Goal: Task Accomplishment & Management: Use online tool/utility

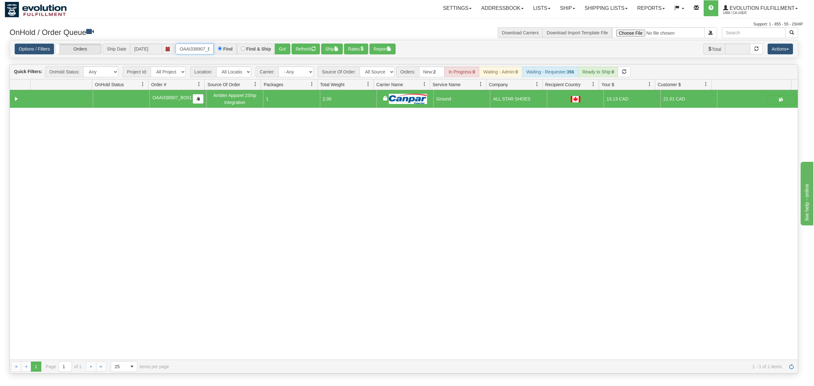
click at [200, 50] on input "OAAI338907_BO01" at bounding box center [194, 49] width 38 height 11
click at [278, 47] on button "Go!" at bounding box center [283, 49] width 16 height 11
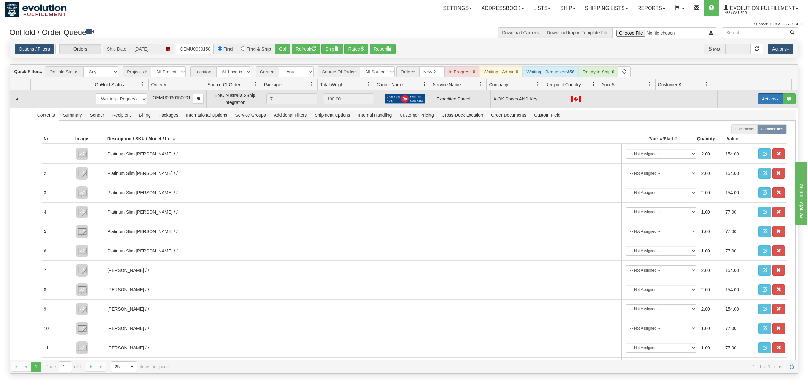
click at [758, 100] on button "Actions" at bounding box center [769, 98] width 25 height 11
click at [742, 128] on span "Rate All Services" at bounding box center [757, 127] width 38 height 5
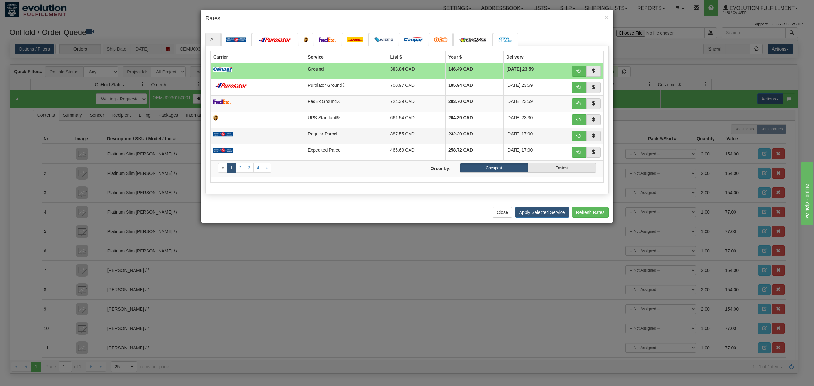
click at [401, 144] on td "387.55 CAD" at bounding box center [417, 136] width 58 height 16
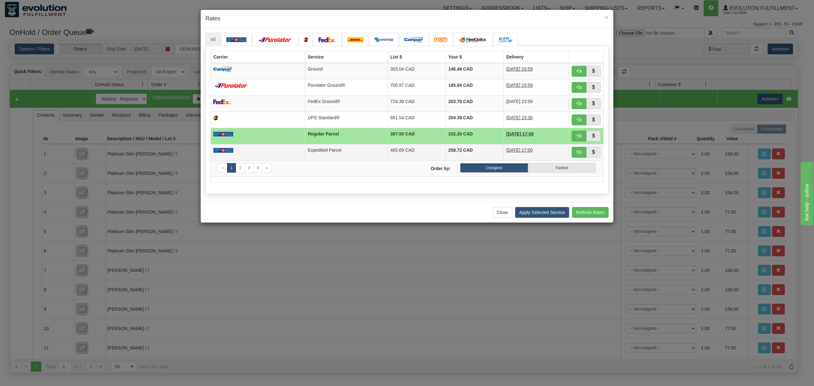
click at [402, 153] on td "465.69 CAD" at bounding box center [417, 152] width 58 height 16
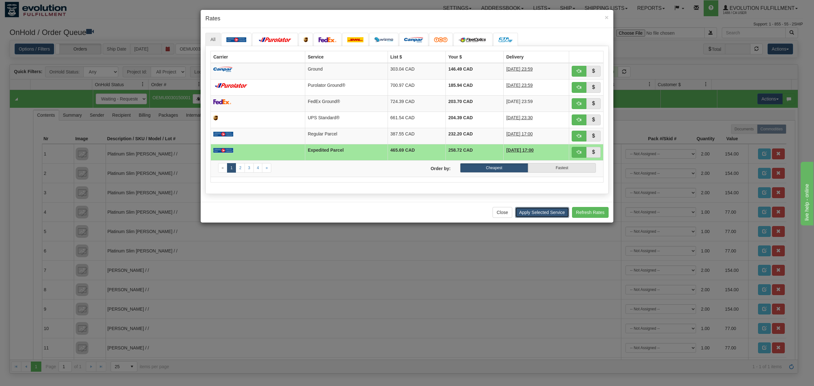
click at [536, 218] on button "Apply Selected Service" at bounding box center [542, 212] width 54 height 11
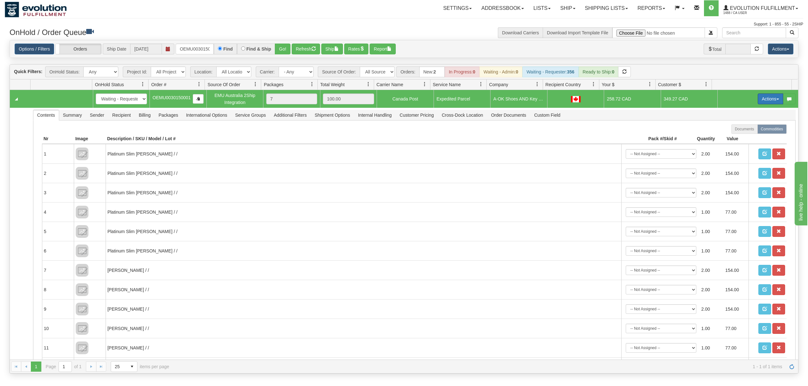
click at [764, 103] on button "Actions" at bounding box center [769, 98] width 25 height 11
click at [741, 135] on span "Ship" at bounding box center [744, 135] width 13 height 5
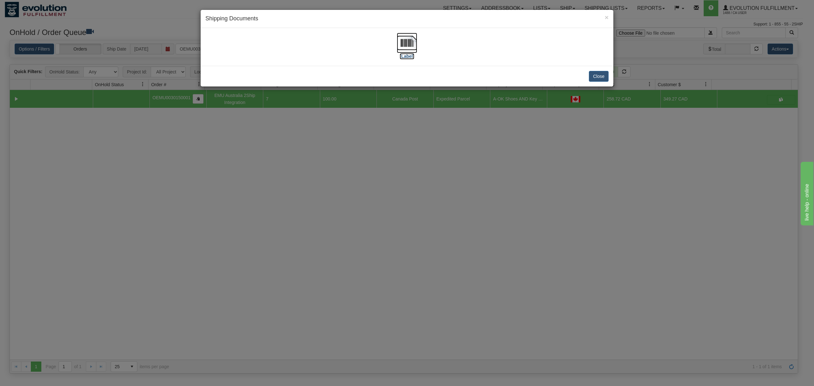
click at [411, 39] on img at bounding box center [407, 43] width 20 height 20
click at [592, 78] on button "Close" at bounding box center [599, 76] width 20 height 11
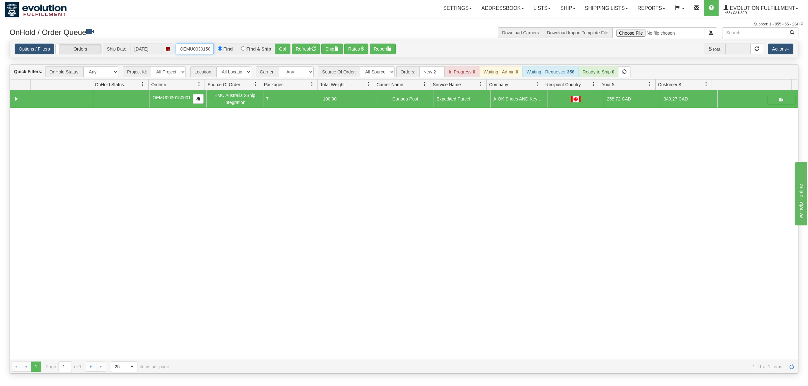
click at [193, 49] on input "OEMU0030150001" at bounding box center [194, 49] width 38 height 11
click at [282, 48] on button "Go!" at bounding box center [283, 49] width 16 height 11
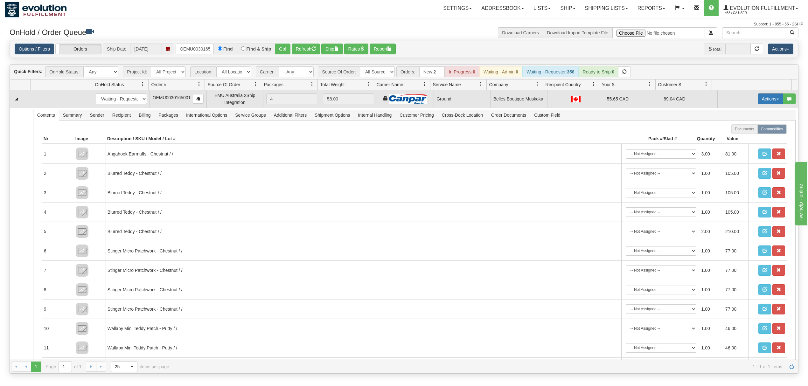
click at [757, 102] on button "Actions" at bounding box center [769, 98] width 25 height 11
click at [738, 138] on span "Ship" at bounding box center [744, 135] width 13 height 5
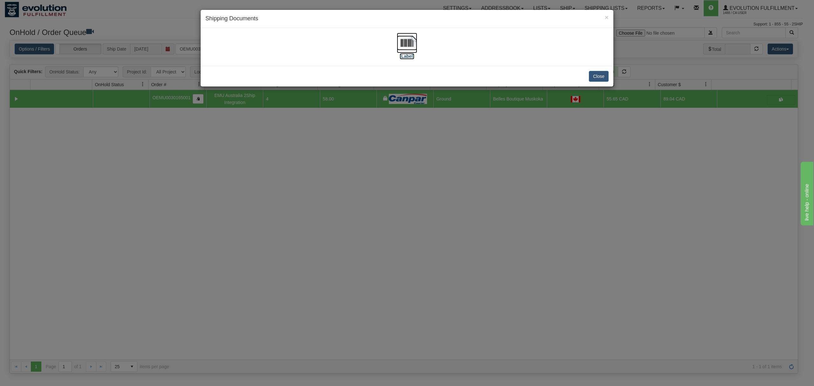
click at [407, 45] on img at bounding box center [407, 43] width 20 height 20
click at [602, 74] on button "Close" at bounding box center [599, 76] width 20 height 11
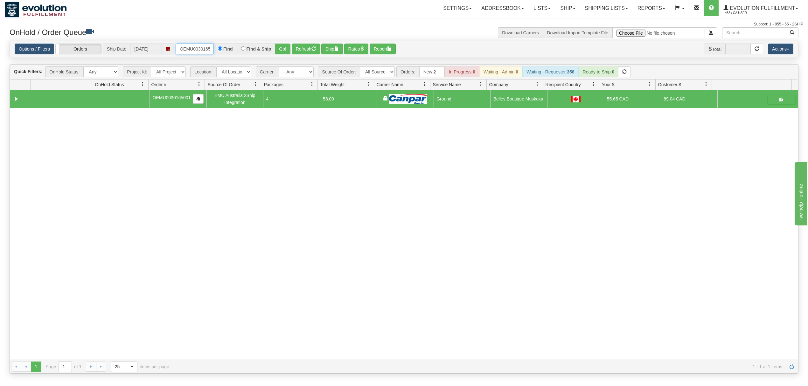
click at [203, 46] on input "OEMU0030165001" at bounding box center [194, 49] width 38 height 11
click at [287, 48] on button "Go!" at bounding box center [283, 49] width 16 height 11
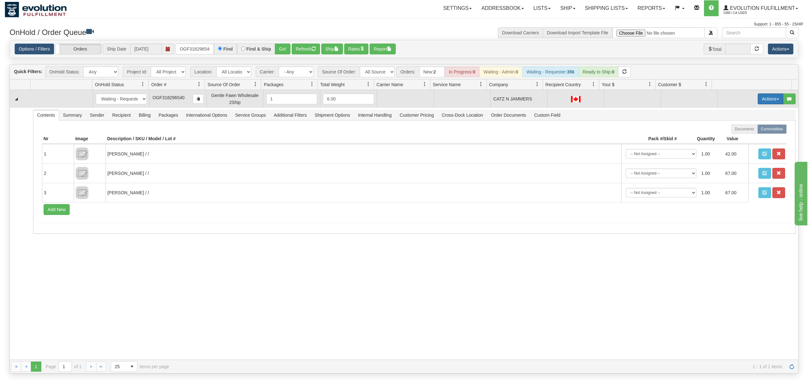
click at [763, 98] on button "Actions" at bounding box center [769, 98] width 25 height 11
click at [738, 130] on span "Rate All Services" at bounding box center [757, 127] width 38 height 5
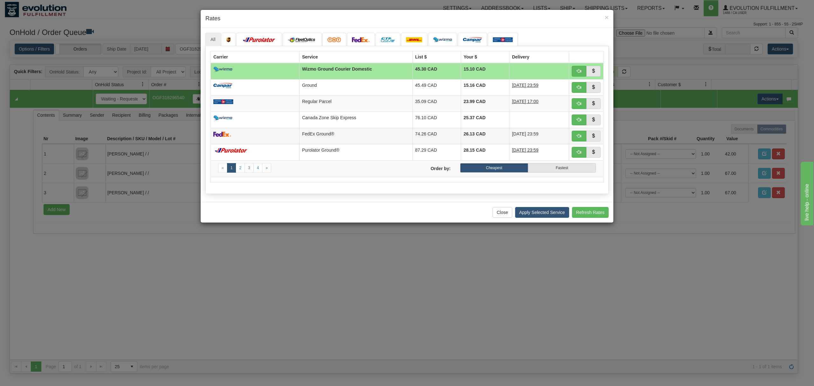
click at [368, 139] on td "FedEx Ground®" at bounding box center [355, 136] width 113 height 16
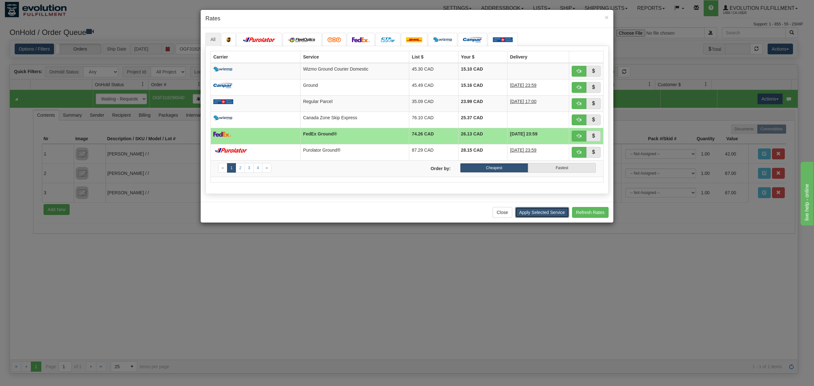
click at [543, 215] on button "Apply Selected Service" at bounding box center [542, 212] width 54 height 11
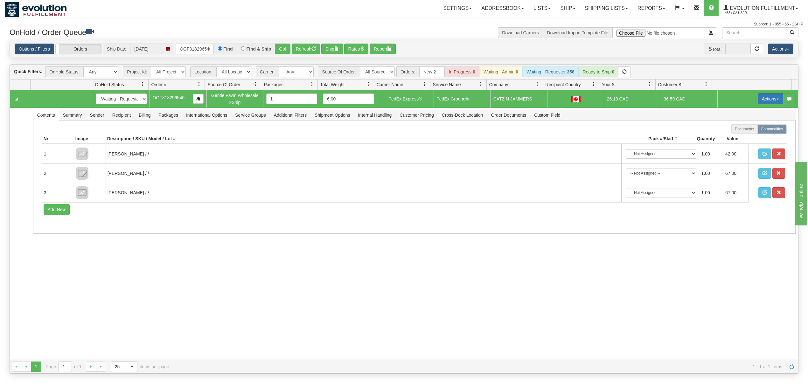
click at [764, 98] on button "Actions" at bounding box center [769, 98] width 25 height 11
click at [742, 134] on span "Ship" at bounding box center [744, 135] width 13 height 5
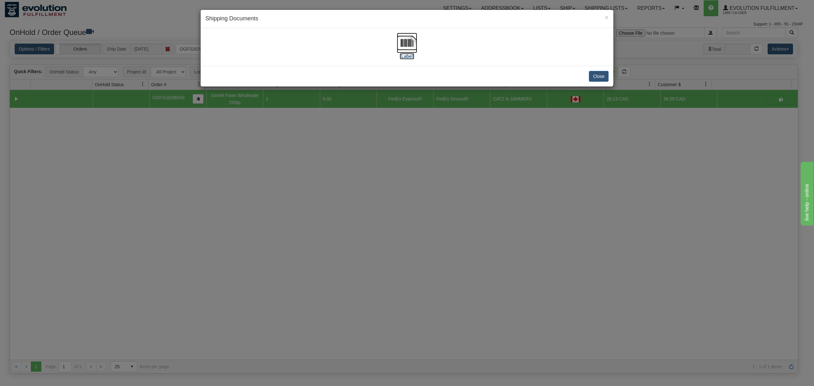
click at [405, 44] on img at bounding box center [407, 43] width 20 height 20
click at [605, 77] on button "Close" at bounding box center [599, 76] width 20 height 11
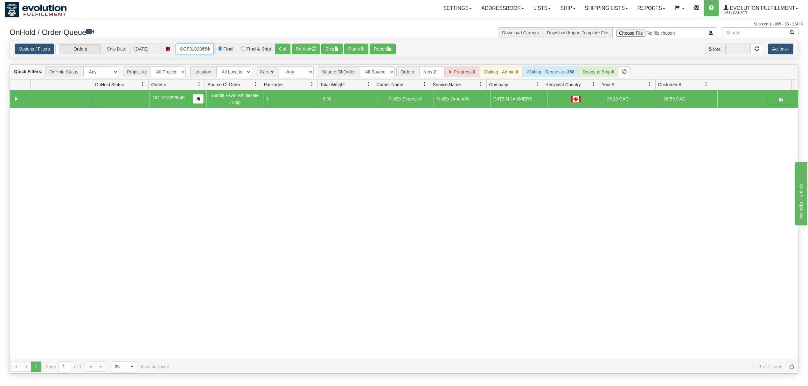
click at [198, 49] on input "OGF318296540" at bounding box center [194, 49] width 38 height 11
type input "8296349"
click at [278, 55] on div "Options / Filters Group Shipments Orders Ship Date [DATE] 8296349 Find Find & S…" at bounding box center [404, 48] width 788 height 17
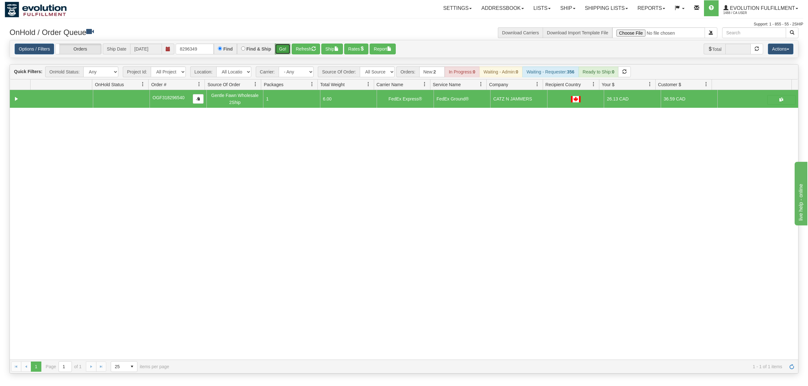
click at [278, 54] on button "Go!" at bounding box center [283, 49] width 16 height 11
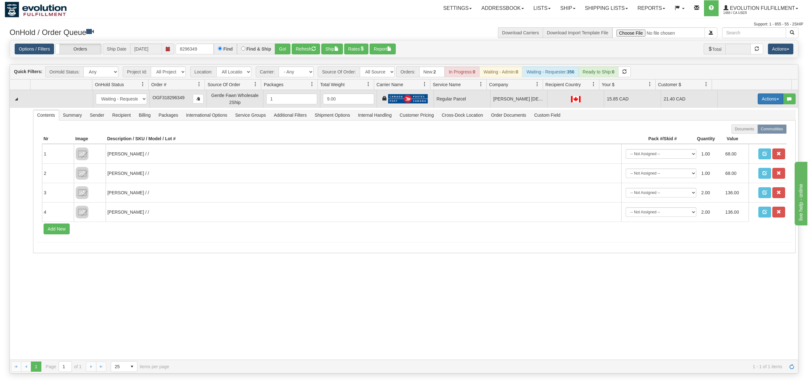
click at [758, 103] on button "Actions" at bounding box center [769, 98] width 25 height 11
click at [752, 128] on span "Rate All Services" at bounding box center [757, 127] width 38 height 5
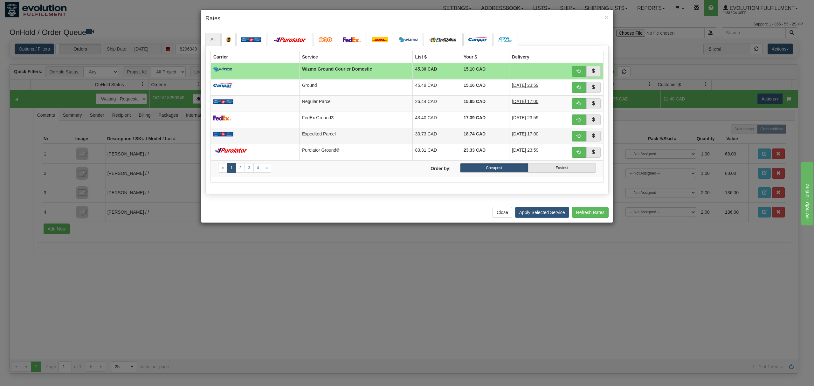
click at [352, 134] on td "Expedited Parcel" at bounding box center [355, 136] width 113 height 16
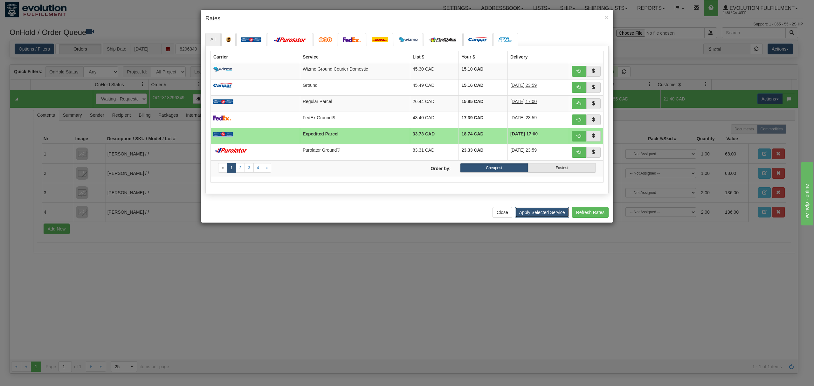
click at [546, 218] on button "Apply Selected Service" at bounding box center [542, 212] width 54 height 11
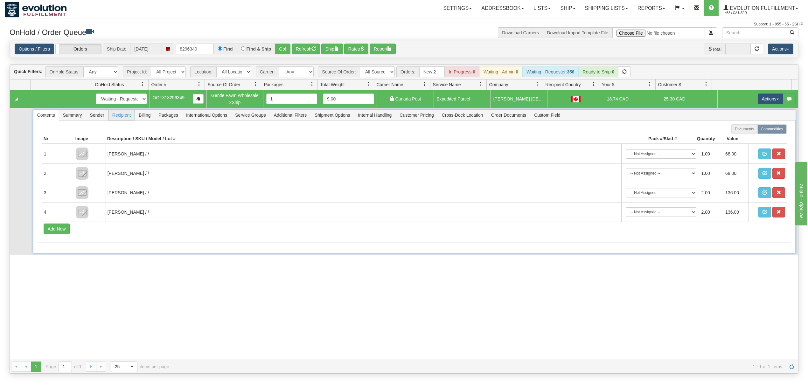
click at [119, 118] on span "Recipient" at bounding box center [121, 115] width 26 height 10
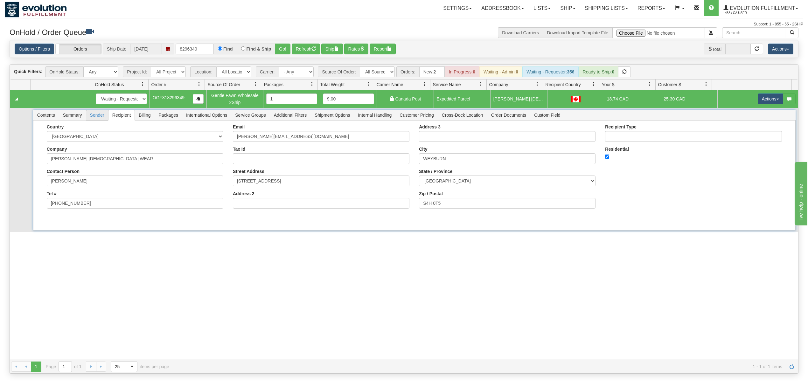
drag, startPoint x: 102, startPoint y: 117, endPoint x: 98, endPoint y: 118, distance: 4.5
click at [98, 118] on span "Sender" at bounding box center [97, 115] width 22 height 10
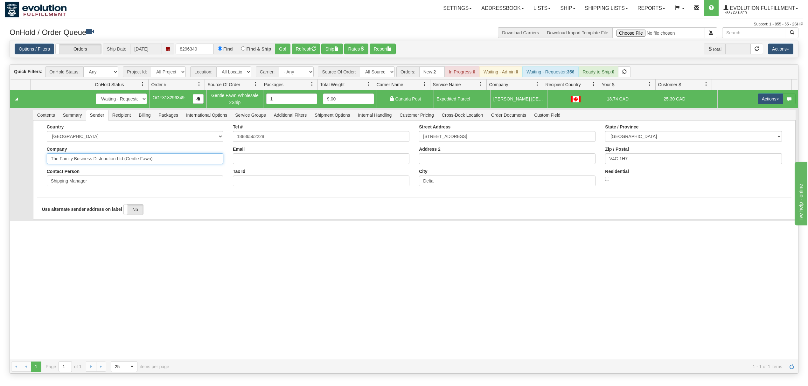
drag, startPoint x: 174, startPoint y: 163, endPoint x: 91, endPoint y: 170, distance: 83.6
click at [91, 170] on div "Country [GEOGRAPHIC_DATA] [GEOGRAPHIC_DATA] [GEOGRAPHIC_DATA] [GEOGRAPHIC_DATA]…" at bounding box center [135, 157] width 186 height 67
type input "The Family Business"
click at [65, 233] on div "31501515 EVOLUTION V3 90780077 90780078 New In Progress Waiting - Admin Waiting…" at bounding box center [404, 225] width 788 height 270
click at [44, 219] on button "Save" at bounding box center [46, 220] width 18 height 11
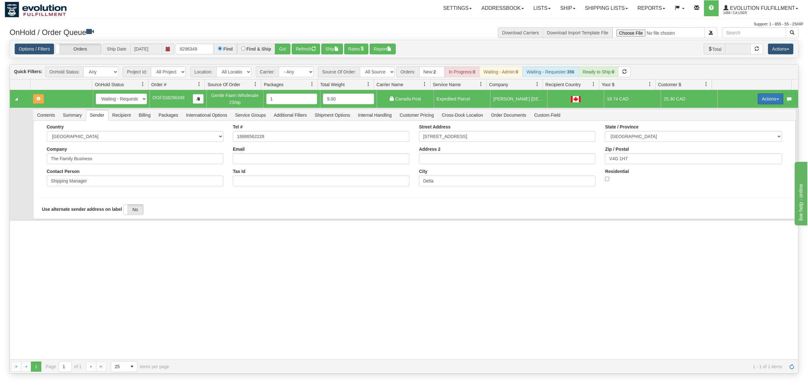
click at [766, 98] on button "Actions" at bounding box center [769, 98] width 25 height 11
click at [742, 135] on span "Ship" at bounding box center [744, 135] width 13 height 5
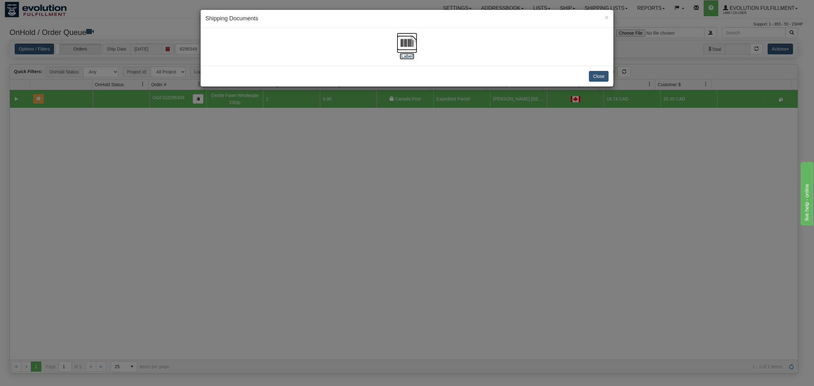
click at [401, 45] on img at bounding box center [407, 43] width 20 height 20
click at [592, 78] on button "Close" at bounding box center [599, 76] width 20 height 11
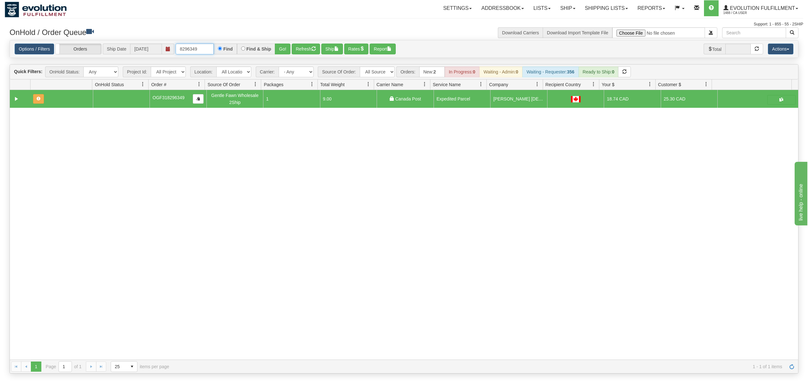
drag, startPoint x: 209, startPoint y: 51, endPoint x: 175, endPoint y: 54, distance: 34.8
click at [175, 54] on div "Options / Filters Group Shipments Orders Ship Date [DATE] 8296349 Find Find & S…" at bounding box center [404, 49] width 778 height 11
type input "OTOFW46682-1"
click at [280, 46] on button "Go!" at bounding box center [283, 49] width 16 height 11
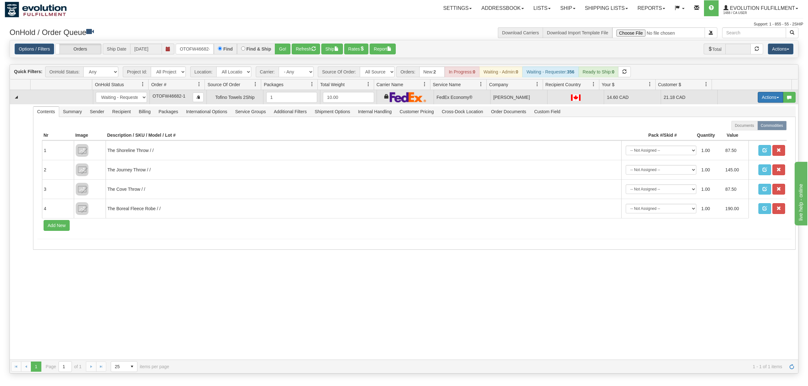
click at [762, 97] on button "Actions" at bounding box center [769, 97] width 25 height 11
click at [749, 123] on link "Rate All Services" at bounding box center [757, 126] width 51 height 8
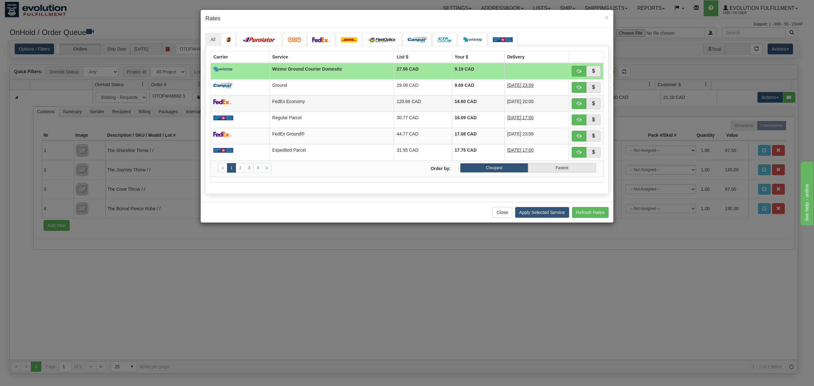
click at [262, 104] on td at bounding box center [240, 103] width 59 height 16
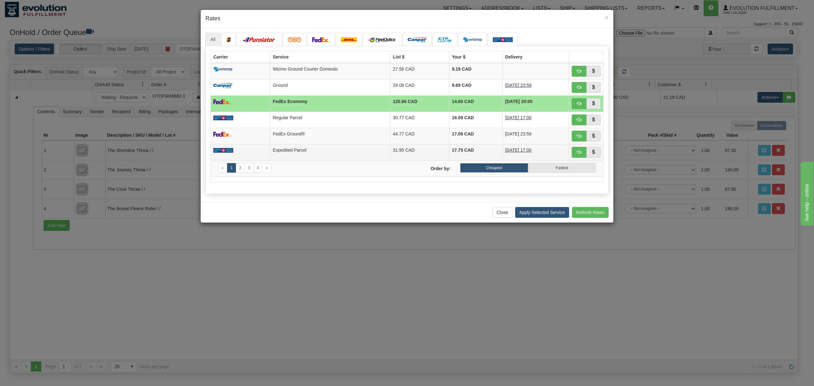
click at [258, 149] on td at bounding box center [240, 152] width 59 height 16
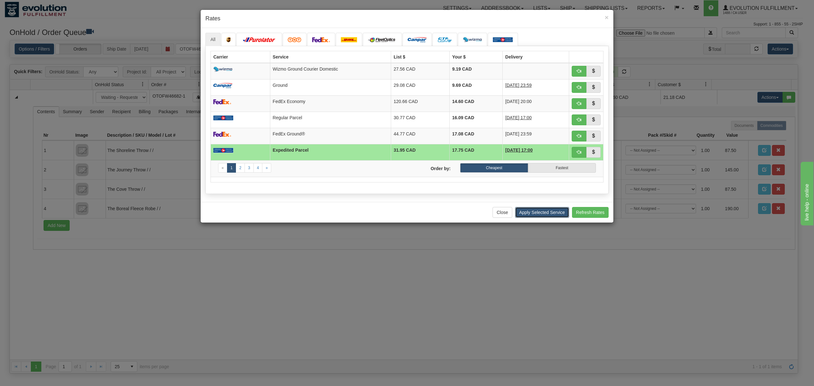
click at [550, 218] on button "Apply Selected Service" at bounding box center [542, 212] width 54 height 11
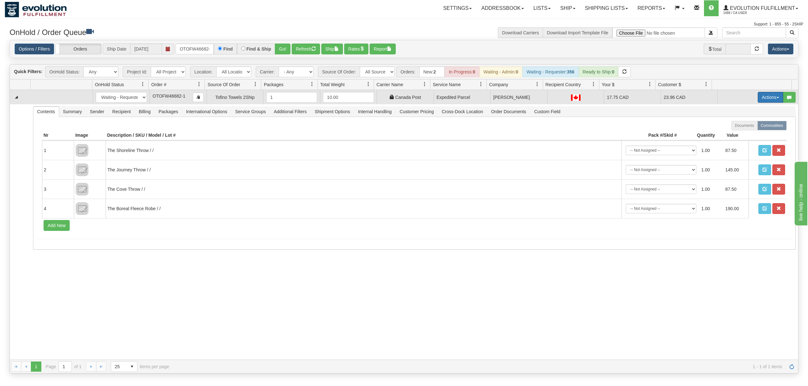
click at [767, 100] on button "Actions" at bounding box center [769, 97] width 25 height 11
click at [738, 136] on span "Ship" at bounding box center [744, 134] width 13 height 5
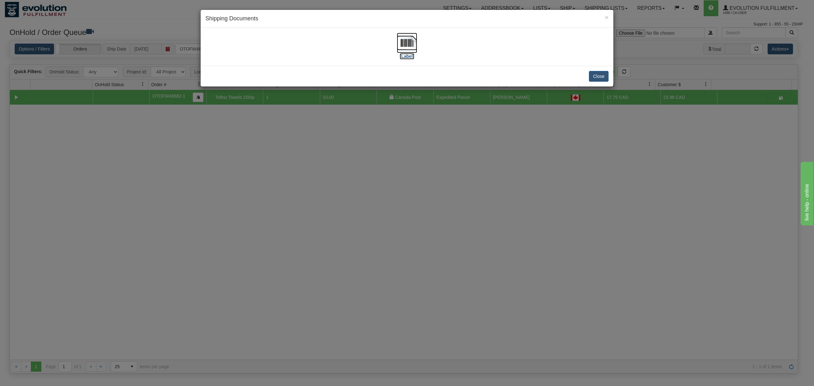
click at [404, 41] on img at bounding box center [407, 43] width 20 height 20
click at [597, 78] on button "Close" at bounding box center [599, 76] width 20 height 11
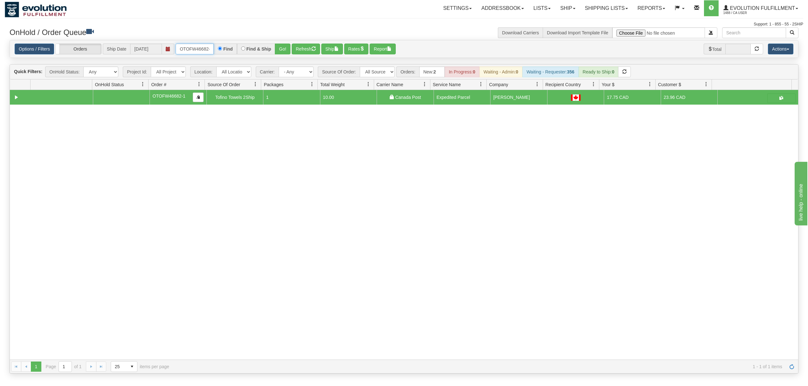
click at [202, 50] on input "OTOFW46682-1" at bounding box center [194, 49] width 38 height 11
click at [388, 73] on select "All Sources AirBlaster 2Ship Integration Ambler Apparel 2Ship Integration BC [M…" at bounding box center [377, 71] width 35 height 11
select select "Tofino Towels 2Ship"
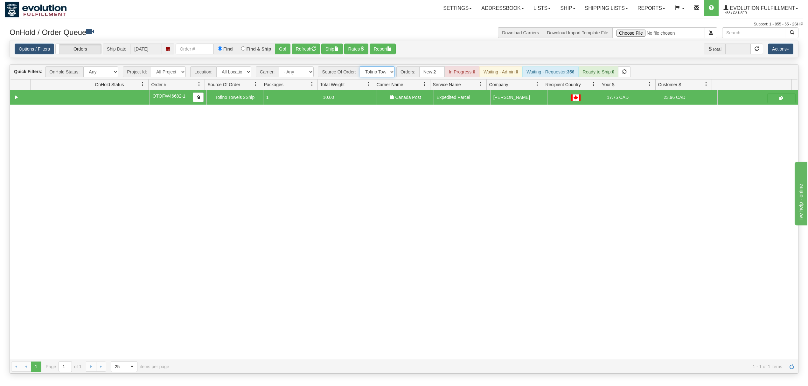
click at [360, 67] on select "All Sources AirBlaster 2Ship Integration Ambler Apparel 2Ship Integration BC [M…" at bounding box center [377, 71] width 35 height 11
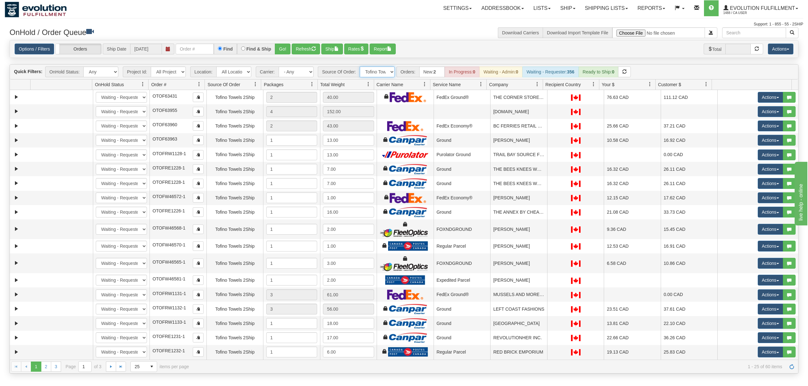
click at [538, 84] on span at bounding box center [536, 84] width 5 height 5
click at [546, 102] on span "Sort Ascending" at bounding box center [559, 99] width 33 height 6
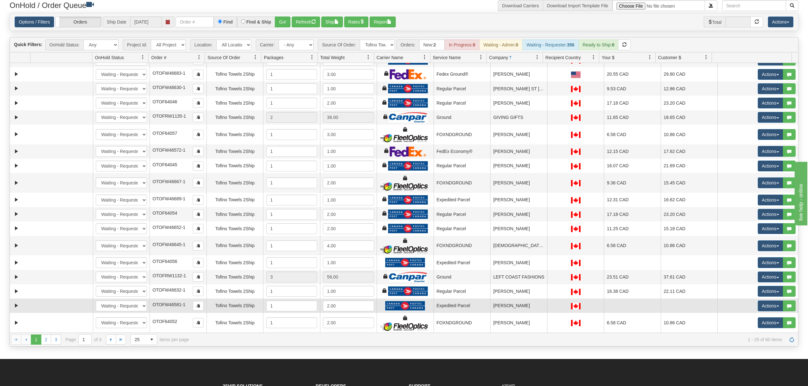
scroll to position [42, 0]
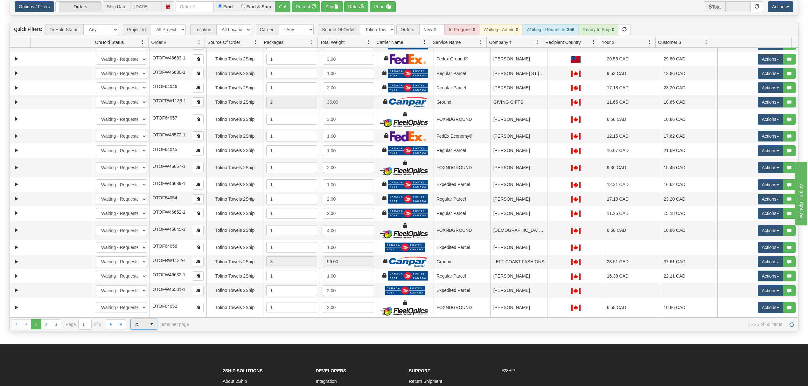
click at [149, 329] on span "select" at bounding box center [152, 324] width 10 height 10
click at [134, 364] on span "100" at bounding box center [136, 363] width 7 height 6
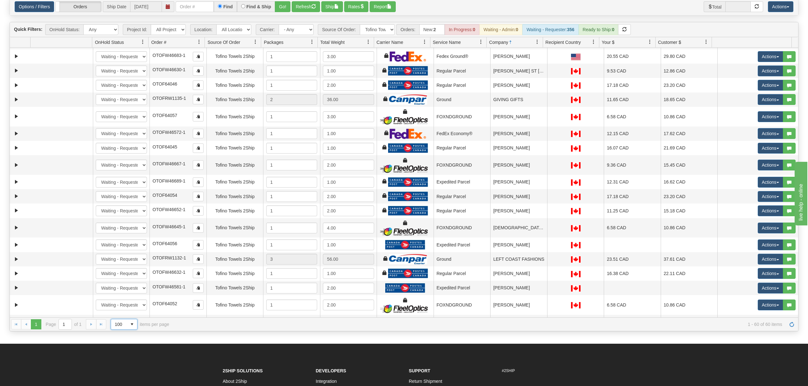
scroll to position [0, 0]
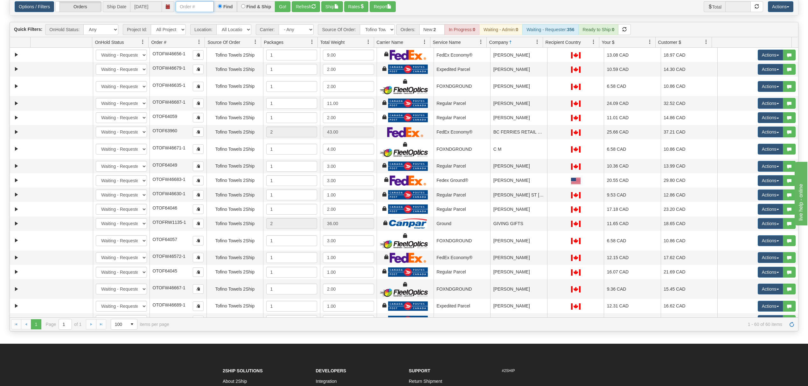
click at [206, 8] on input "text" at bounding box center [194, 6] width 38 height 11
click at [285, 4] on button "Go!" at bounding box center [283, 6] width 16 height 11
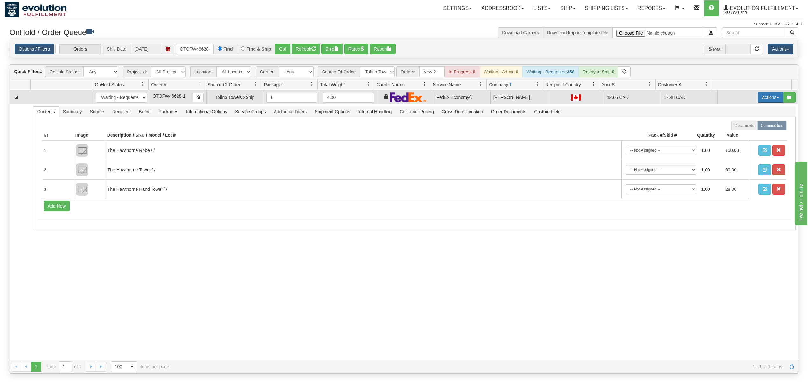
click at [770, 96] on button "Actions" at bounding box center [769, 97] width 25 height 11
click at [751, 125] on span "Rate All Services" at bounding box center [757, 125] width 38 height 5
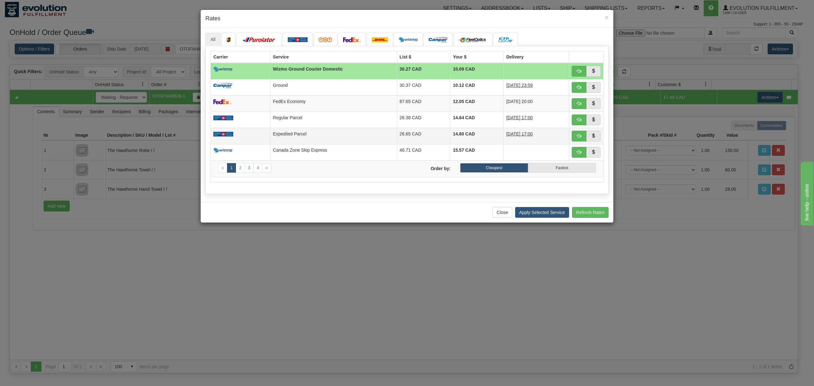
click at [334, 136] on td "Expedited Parcel" at bounding box center [333, 136] width 127 height 16
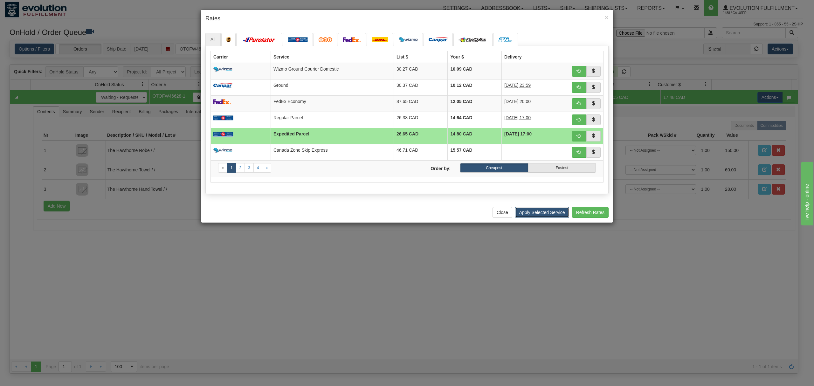
click at [546, 214] on button "Apply Selected Service" at bounding box center [542, 212] width 54 height 11
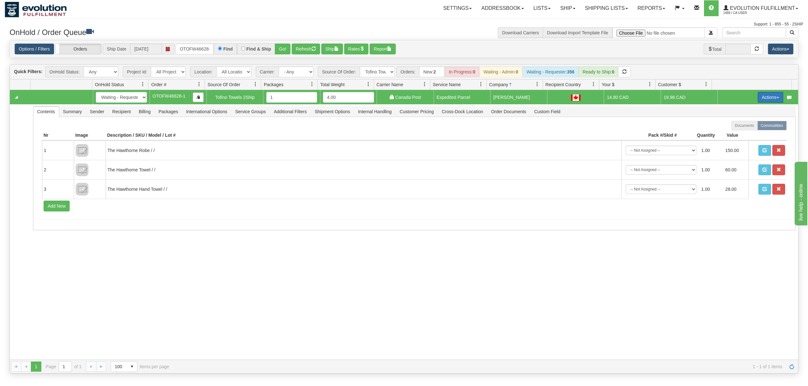
click at [759, 100] on button "Actions" at bounding box center [769, 97] width 25 height 11
click at [738, 134] on span at bounding box center [740, 134] width 4 height 4
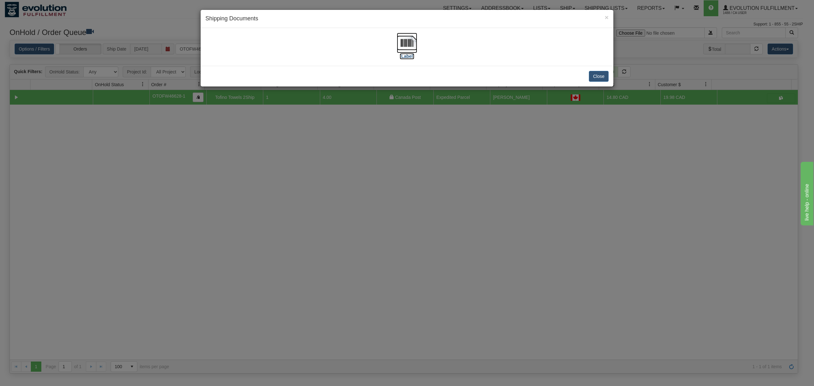
click at [398, 36] on img at bounding box center [407, 43] width 20 height 20
click at [600, 78] on button "Close" at bounding box center [599, 76] width 20 height 11
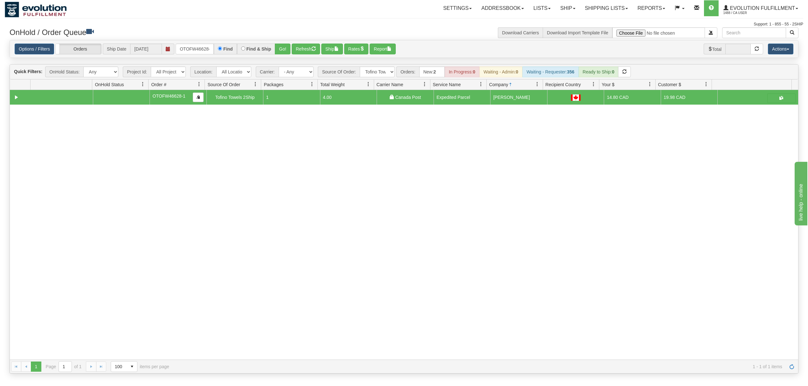
drag, startPoint x: 209, startPoint y: 41, endPoint x: 201, endPoint y: 46, distance: 9.6
click at [208, 41] on div "Options / Filters Group Shipments Orders Ship Date [DATE] OTOFW46628-1 Find Fin…" at bounding box center [404, 48] width 788 height 17
click at [200, 48] on input "OTOFW46628-1" at bounding box center [194, 49] width 38 height 11
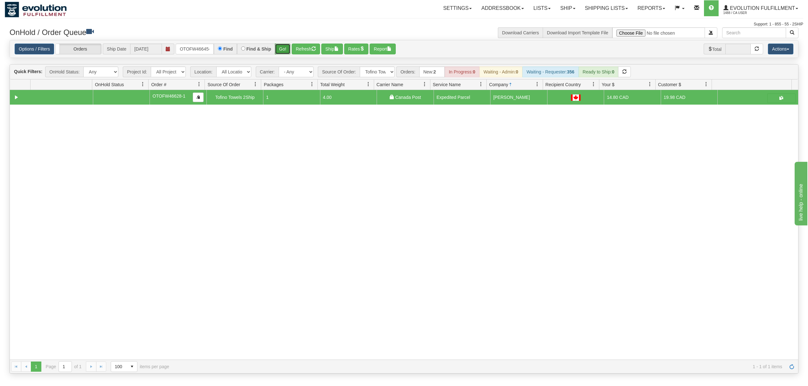
click at [280, 45] on button "Go!" at bounding box center [283, 49] width 16 height 11
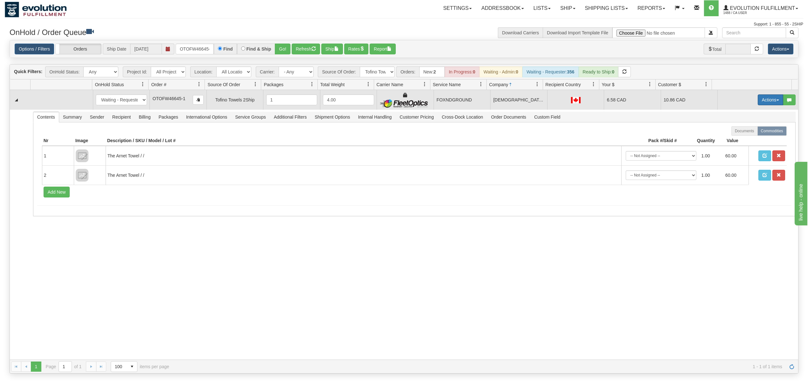
click at [765, 102] on button "Actions" at bounding box center [769, 99] width 25 height 11
click at [738, 137] on span "Ship" at bounding box center [744, 136] width 13 height 5
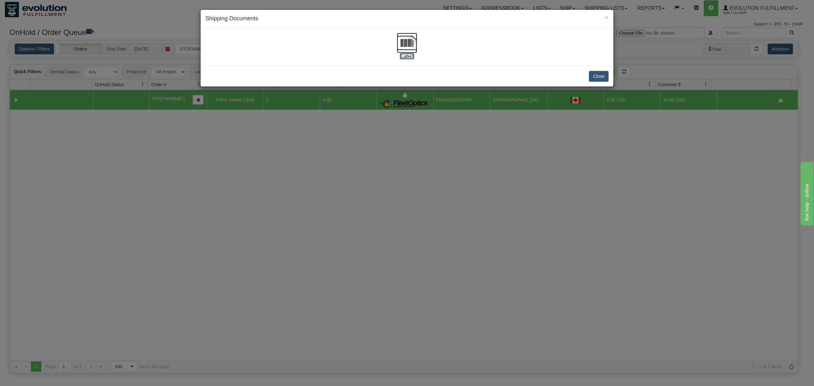
click at [411, 38] on img at bounding box center [407, 43] width 20 height 20
click at [605, 82] on button "Close" at bounding box center [599, 76] width 20 height 11
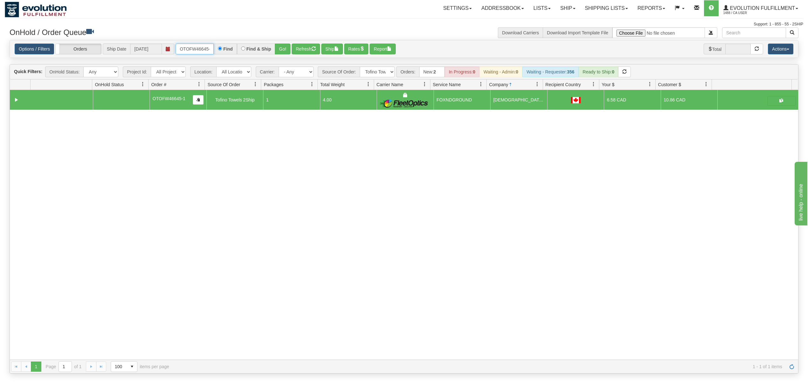
click at [197, 50] on input "OTOFW46645-1" at bounding box center [194, 49] width 38 height 11
click at [197, 51] on input "OTOFW46645-1" at bounding box center [194, 49] width 38 height 11
click at [290, 48] on button "Go!" at bounding box center [283, 49] width 16 height 11
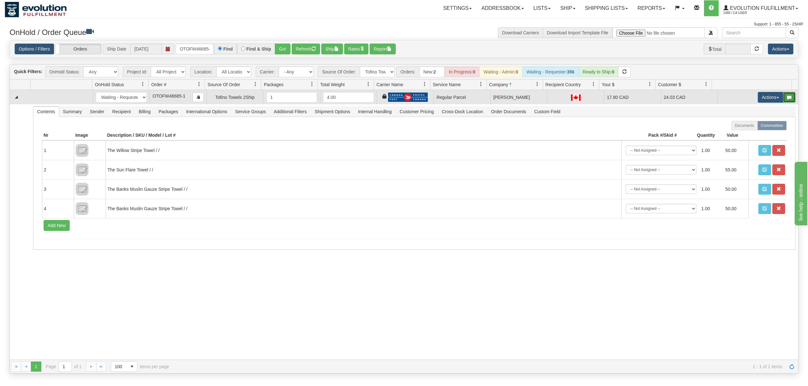
click at [782, 98] on button "button" at bounding box center [788, 97] width 13 height 11
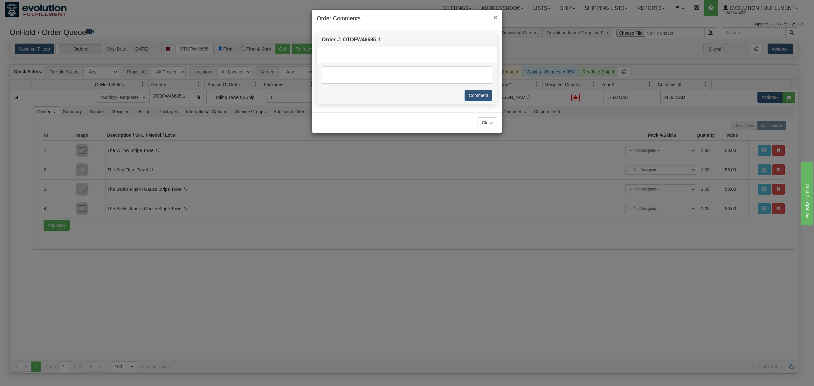
click at [494, 17] on span "×" at bounding box center [495, 17] width 4 height 7
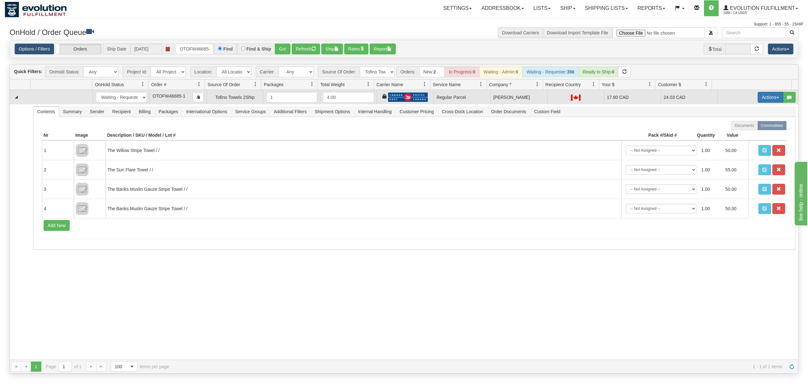
click at [760, 94] on button "Actions" at bounding box center [769, 97] width 25 height 11
click at [744, 127] on span "Rate All Services" at bounding box center [757, 125] width 38 height 5
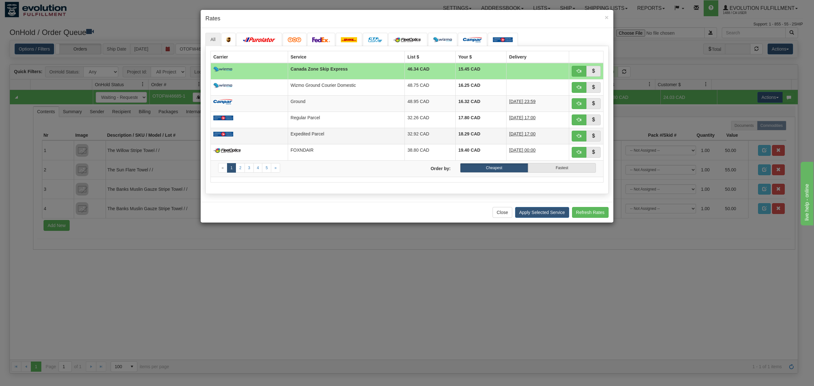
click at [410, 130] on td "32.92 CAD" at bounding box center [430, 136] width 51 height 16
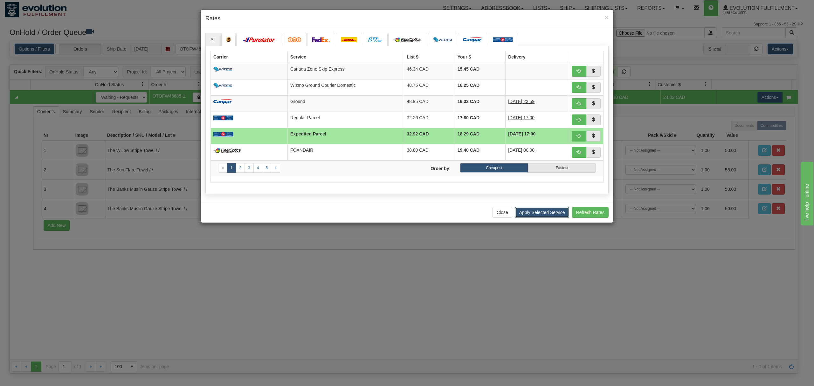
click at [540, 214] on button "Apply Selected Service" at bounding box center [542, 212] width 54 height 11
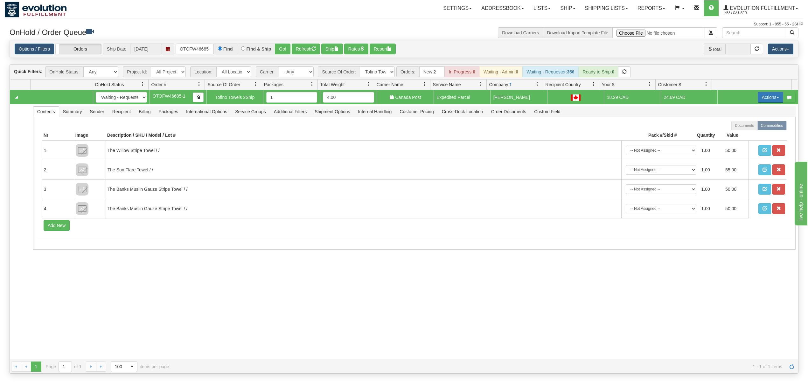
click at [763, 98] on button "Actions" at bounding box center [769, 97] width 25 height 11
click at [738, 134] on span "Ship" at bounding box center [744, 134] width 13 height 5
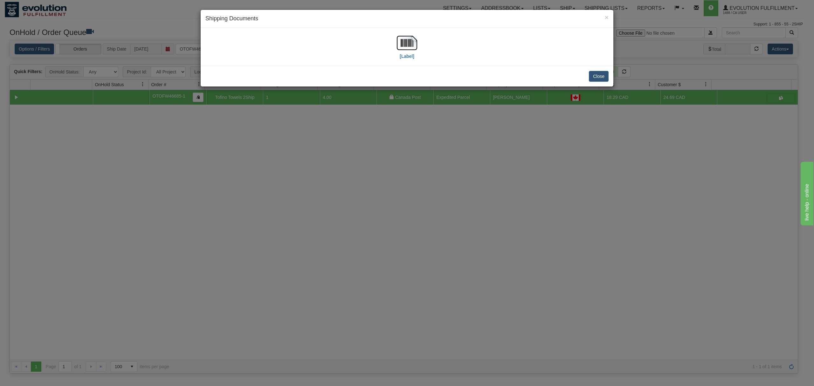
click at [396, 43] on div "[Label]" at bounding box center [406, 47] width 403 height 28
click at [401, 42] on img at bounding box center [407, 43] width 20 height 20
click at [593, 74] on button "Close" at bounding box center [599, 76] width 20 height 11
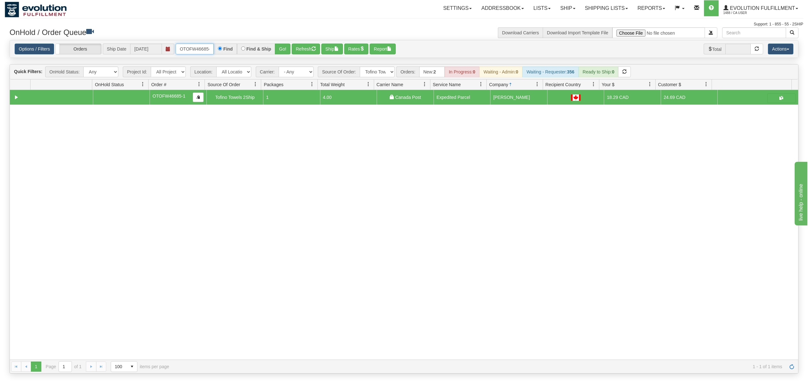
click at [203, 45] on input "OTOFW46685-1" at bounding box center [194, 49] width 38 height 11
click at [278, 52] on button "Go!" at bounding box center [283, 49] width 16 height 11
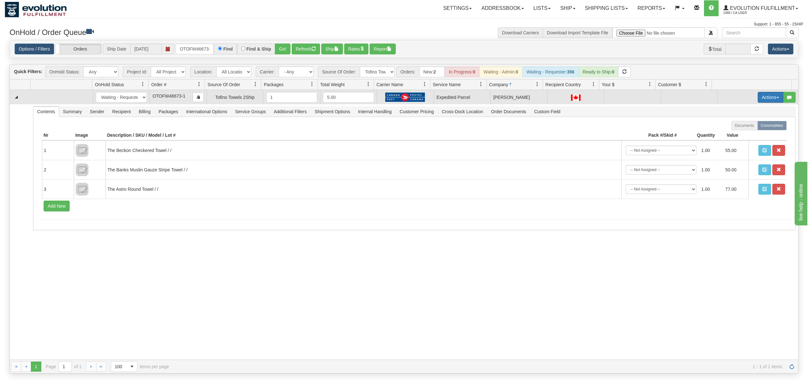
click at [762, 94] on button "Actions" at bounding box center [769, 97] width 25 height 11
click at [740, 125] on span "Rate All Services" at bounding box center [757, 125] width 38 height 5
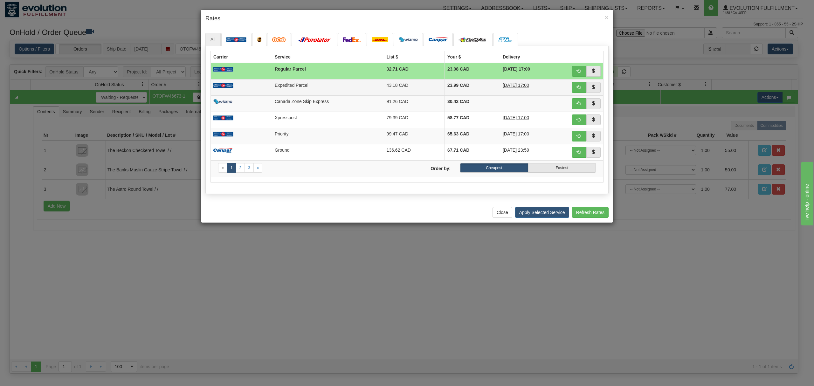
click at [395, 83] on td "43.18 CAD" at bounding box center [414, 87] width 61 height 16
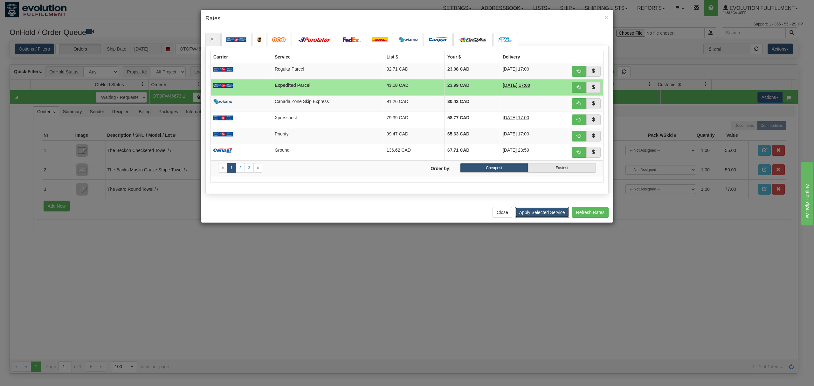
click at [534, 218] on button "Apply Selected Service" at bounding box center [542, 212] width 54 height 11
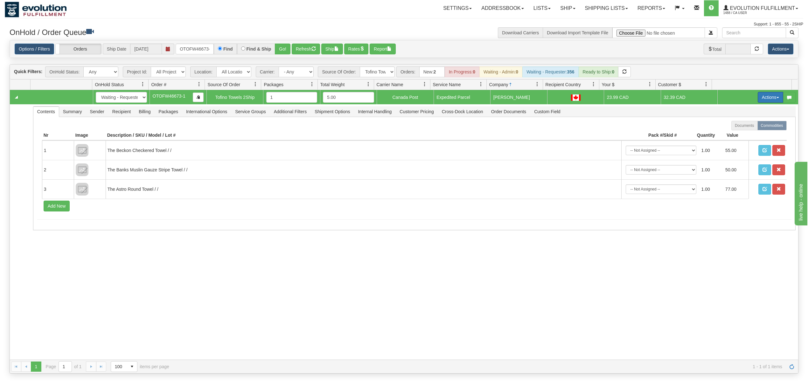
click at [776, 98] on span "button" at bounding box center [777, 97] width 3 height 1
click at [732, 138] on link "Ship" at bounding box center [757, 134] width 51 height 8
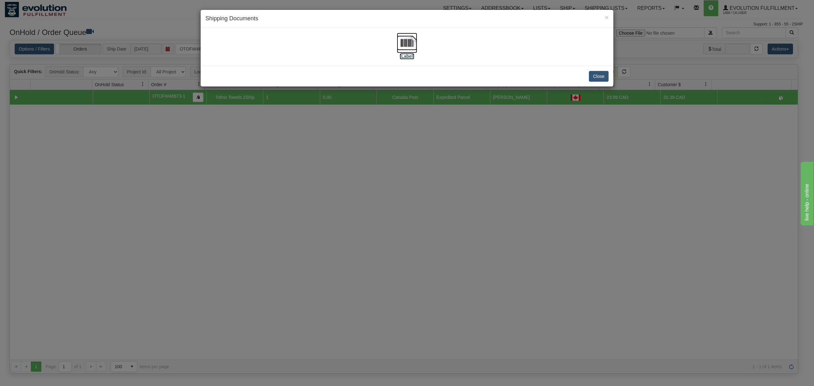
click at [408, 45] on img at bounding box center [407, 43] width 20 height 20
click at [603, 82] on div "Close" at bounding box center [407, 76] width 413 height 21
click at [602, 81] on button "Close" at bounding box center [599, 76] width 20 height 11
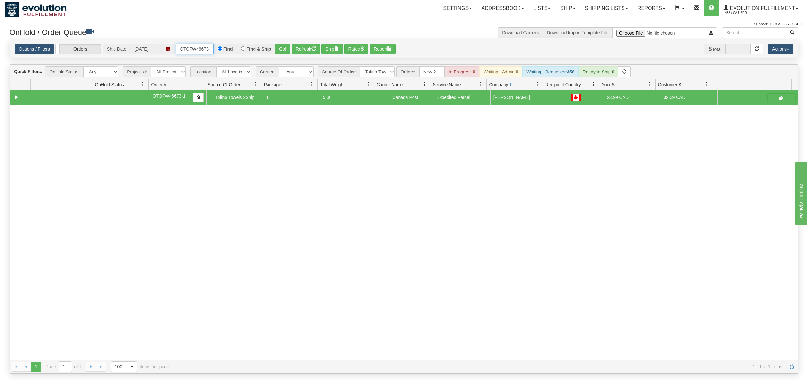
click at [202, 51] on input "OTOFW46673-1" at bounding box center [194, 49] width 38 height 11
click at [204, 50] on input "OTOFW46673-1" at bounding box center [194, 49] width 38 height 11
click at [205, 50] on input "OTOFW46673-1" at bounding box center [194, 49] width 38 height 11
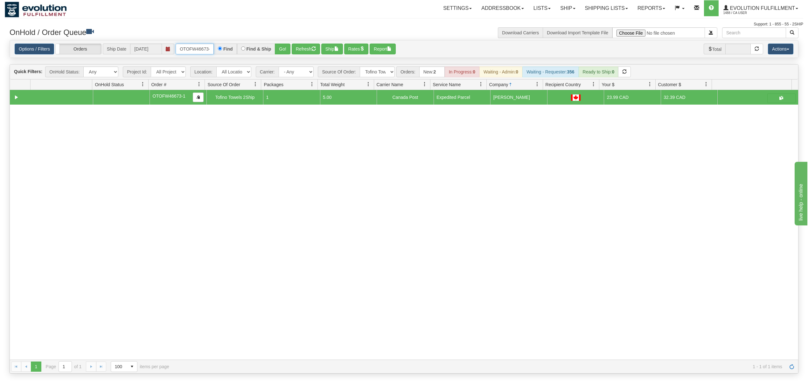
drag, startPoint x: 213, startPoint y: 49, endPoint x: 178, endPoint y: 49, distance: 35.0
click at [178, 49] on input "OTOFW46673-1" at bounding box center [194, 49] width 38 height 11
click at [277, 51] on button "Go!" at bounding box center [283, 49] width 16 height 11
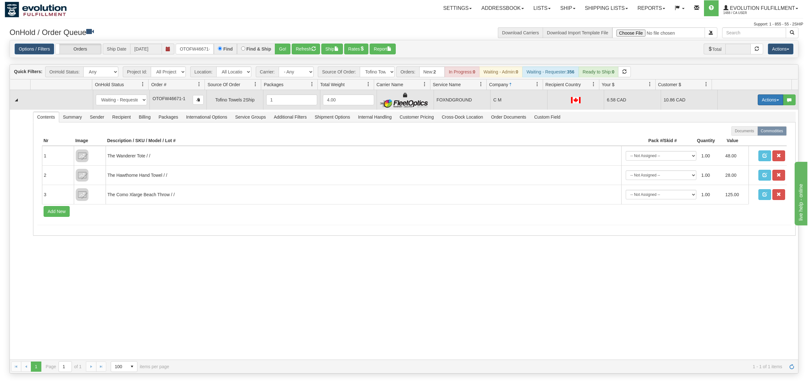
click at [776, 100] on span "button" at bounding box center [777, 100] width 3 height 1
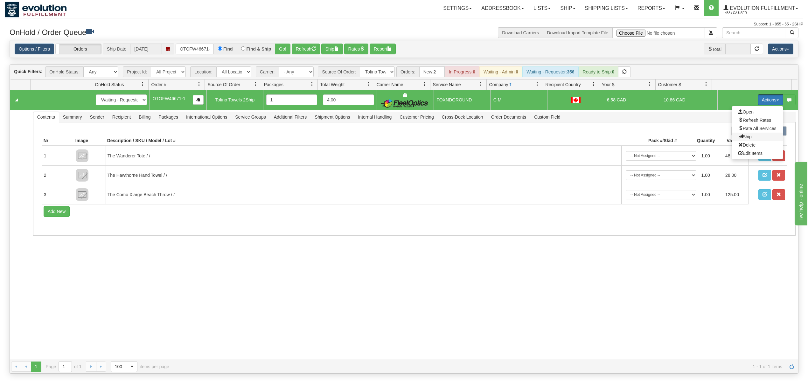
click at [738, 137] on span "Ship" at bounding box center [744, 136] width 13 height 5
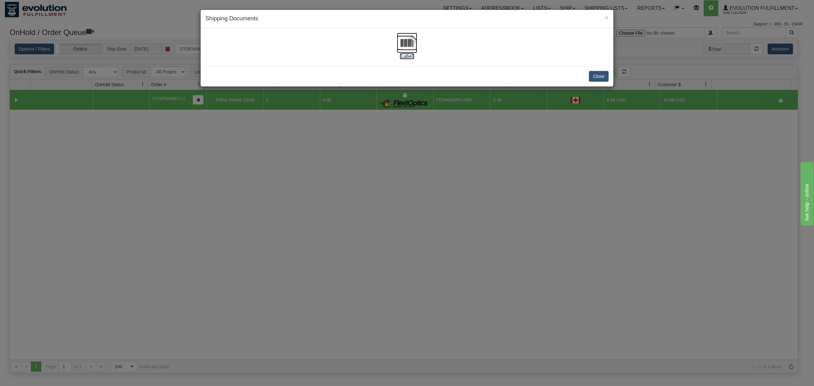
click at [401, 42] on img at bounding box center [407, 43] width 20 height 20
click at [603, 77] on button "Close" at bounding box center [599, 76] width 20 height 11
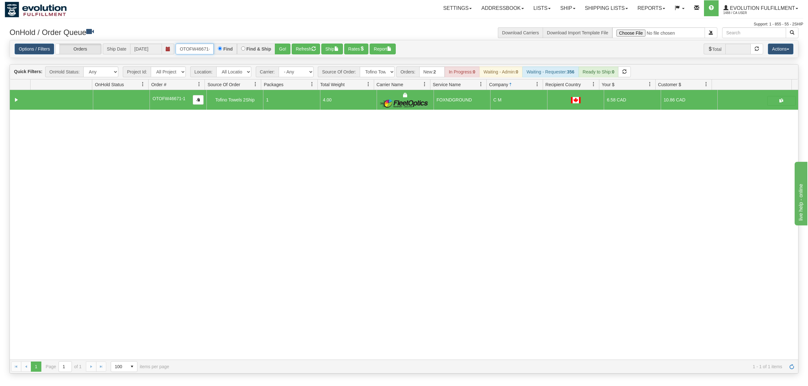
click at [202, 45] on input "OTOFW46671-1" at bounding box center [194, 49] width 38 height 11
click at [275, 52] on button "Go!" at bounding box center [283, 49] width 16 height 11
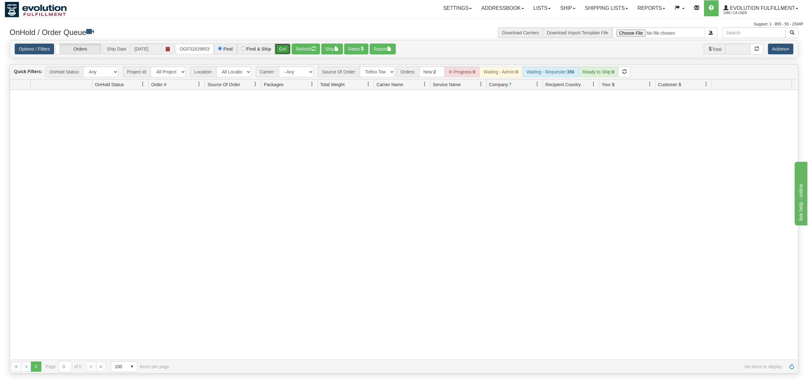
click at [286, 52] on button "Go!" at bounding box center [283, 49] width 16 height 11
drag, startPoint x: 180, startPoint y: 50, endPoint x: 253, endPoint y: 48, distance: 73.1
click at [253, 48] on div "OGF318296539 Find Find & Ship Go!" at bounding box center [232, 49] width 115 height 11
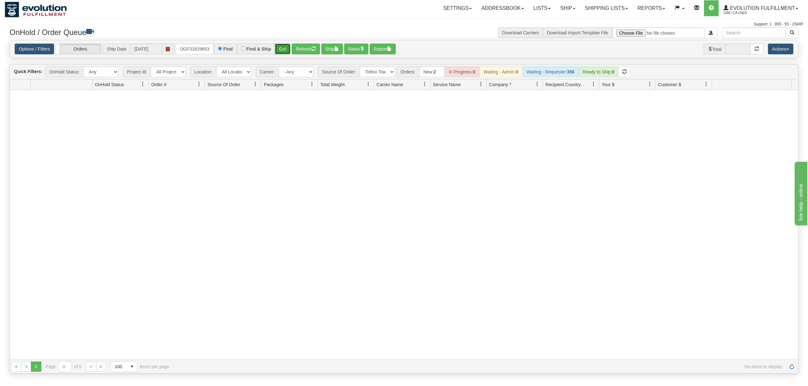
click at [280, 49] on button "Go!" at bounding box center [283, 49] width 16 height 11
drag, startPoint x: 177, startPoint y: 49, endPoint x: 238, endPoint y: 47, distance: 60.7
click at [238, 47] on div "OGF318296539 Find Find & Ship Go!" at bounding box center [232, 49] width 115 height 11
type input "OGF318295592"
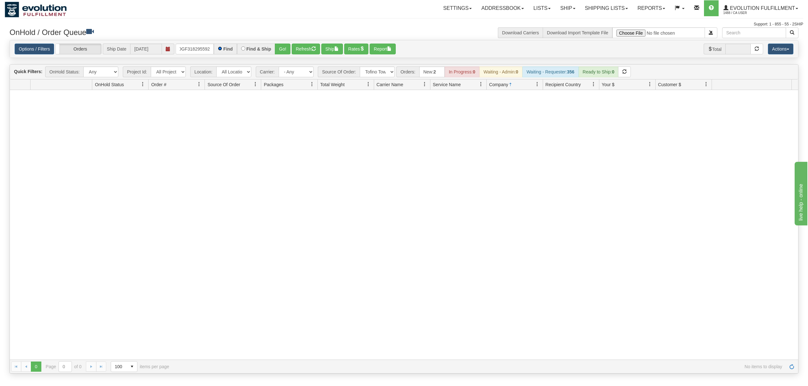
scroll to position [0, 0]
click at [274, 47] on div "Find & Ship" at bounding box center [256, 49] width 38 height 11
click at [281, 47] on button "Go!" at bounding box center [283, 49] width 16 height 11
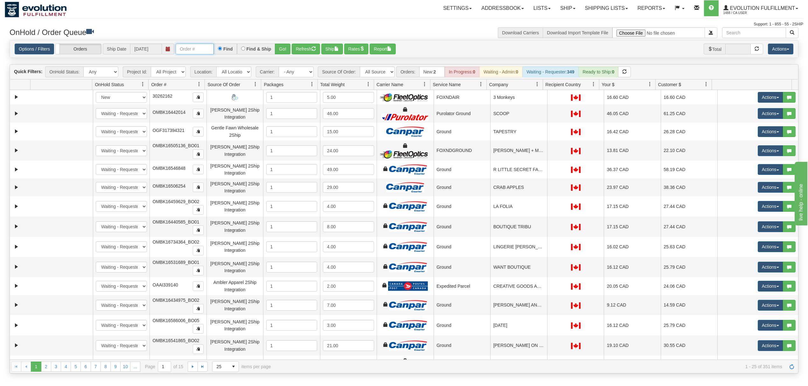
click at [199, 51] on input "text" at bounding box center [194, 49] width 38 height 11
click at [288, 51] on button "Go!" at bounding box center [283, 49] width 16 height 11
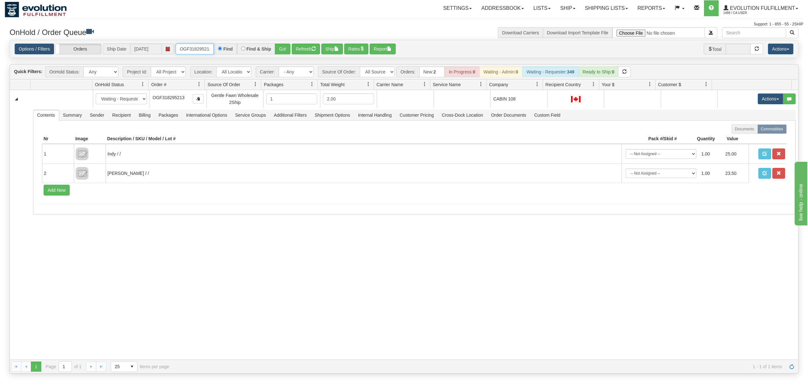
scroll to position [0, 2]
drag, startPoint x: 180, startPoint y: 51, endPoint x: 243, endPoint y: 47, distance: 63.4
click at [243, 47] on div "OGF318295213 Find Find & Ship Go!" at bounding box center [232, 49] width 115 height 11
type input "OGF318296539"
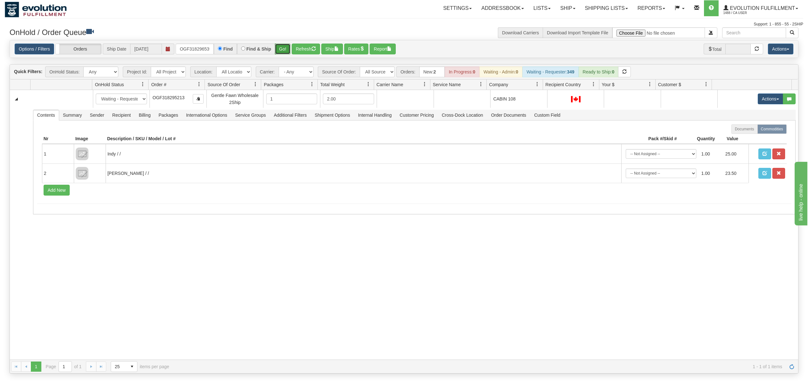
click at [281, 47] on button "Go!" at bounding box center [283, 49] width 16 height 11
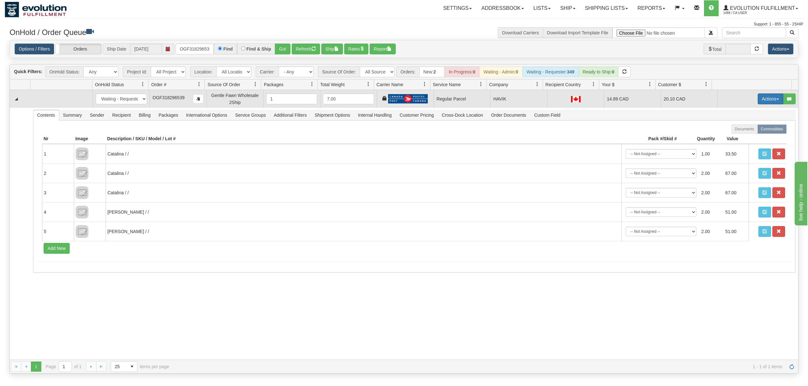
click at [766, 95] on button "Actions" at bounding box center [769, 98] width 25 height 11
click at [743, 127] on span "Rate All Services" at bounding box center [757, 127] width 38 height 5
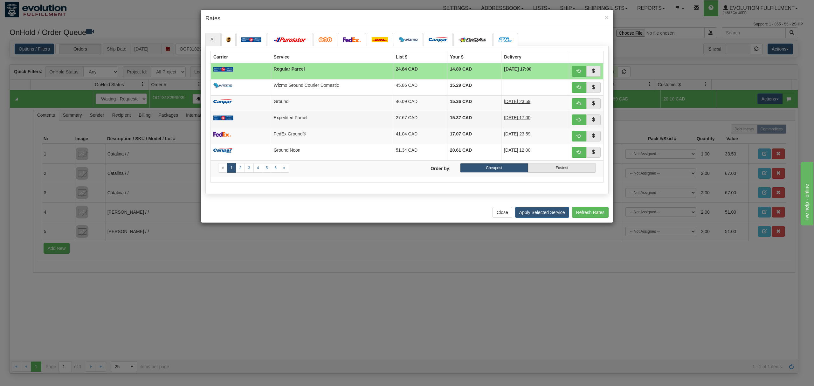
click at [308, 116] on td "Expedited Parcel" at bounding box center [332, 120] width 122 height 16
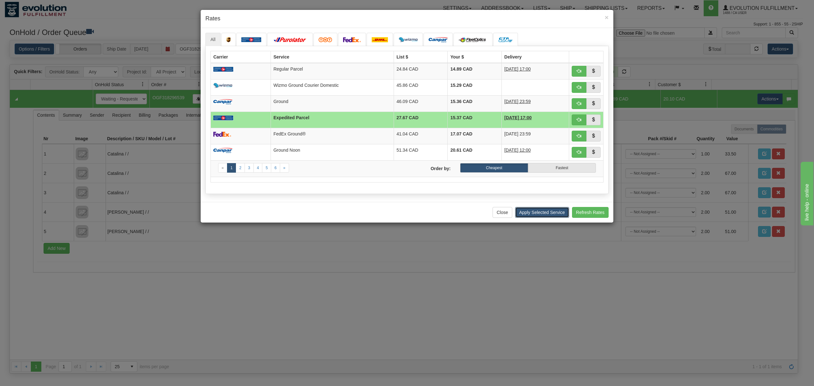
click at [529, 210] on button "Apply Selected Service" at bounding box center [542, 212] width 54 height 11
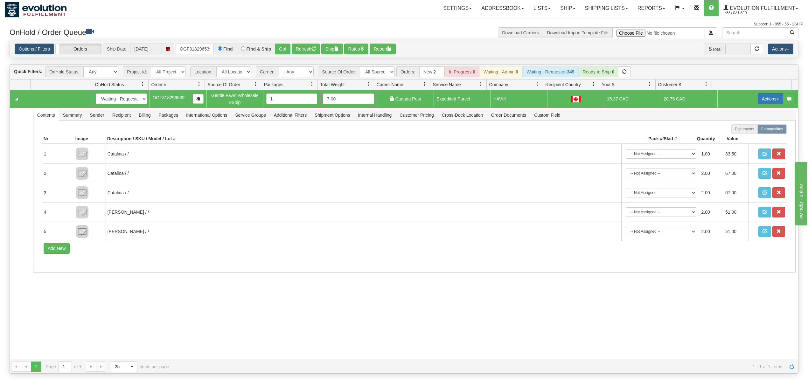
click at [763, 96] on button "Actions" at bounding box center [769, 98] width 25 height 11
click at [739, 136] on span "Ship" at bounding box center [744, 135] width 13 height 5
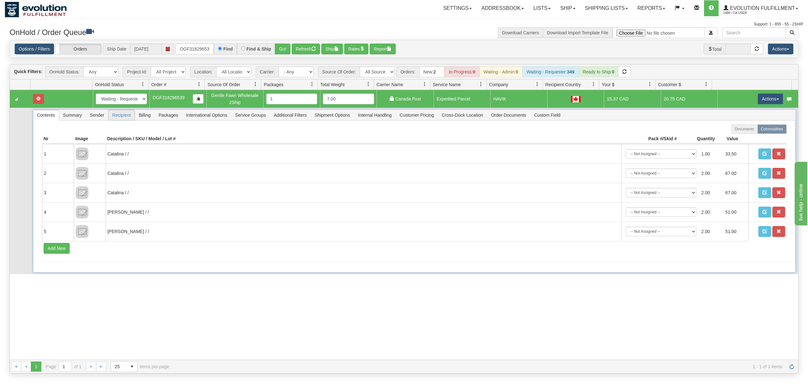
click at [120, 116] on span "Recipient" at bounding box center [121, 115] width 26 height 10
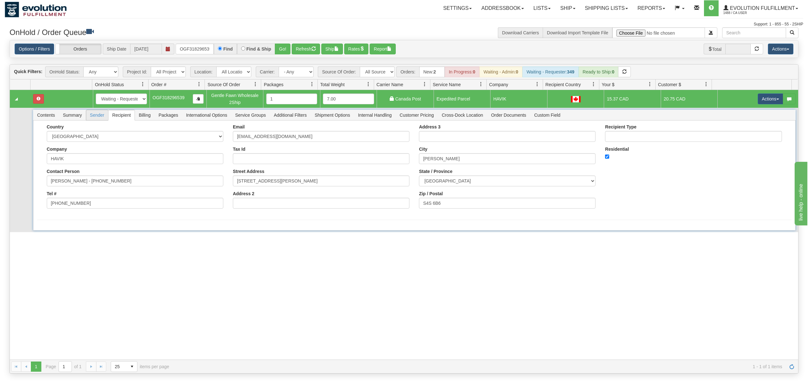
click at [95, 116] on span "Sender" at bounding box center [97, 115] width 22 height 10
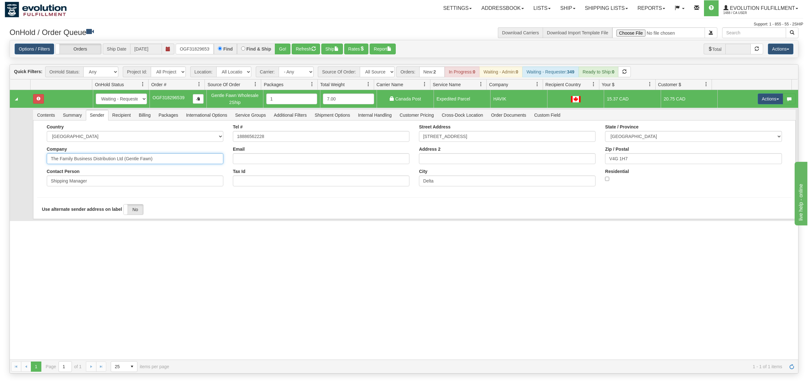
drag, startPoint x: 167, startPoint y: 163, endPoint x: 92, endPoint y: 186, distance: 78.5
click at [92, 186] on div "Country [GEOGRAPHIC_DATA] [GEOGRAPHIC_DATA] [GEOGRAPHIC_DATA] [GEOGRAPHIC_DATA]…" at bounding box center [135, 157] width 186 height 67
type input "The Family Business"
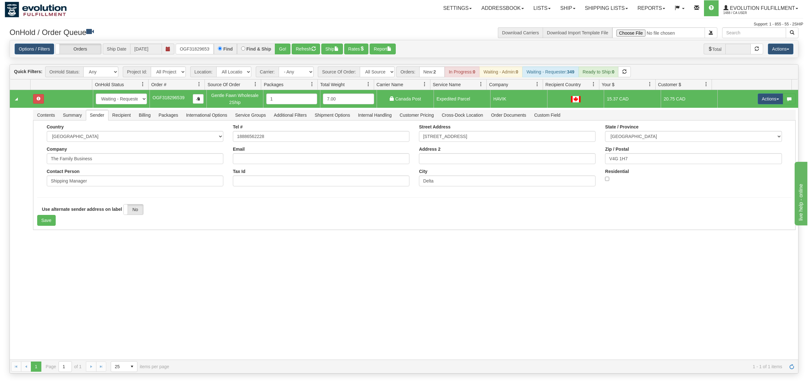
click at [54, 250] on div "31501530 EVOLUTION V3 90780164 90780165 New In Progress Waiting - Admin Waiting…" at bounding box center [404, 225] width 788 height 270
click at [47, 223] on button "Save" at bounding box center [46, 220] width 18 height 11
click at [765, 99] on button "Actions" at bounding box center [769, 98] width 25 height 11
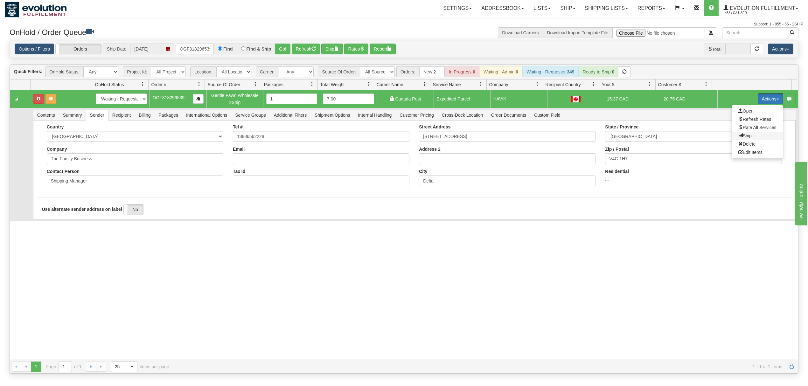
click at [738, 134] on span "Ship" at bounding box center [744, 135] width 13 height 5
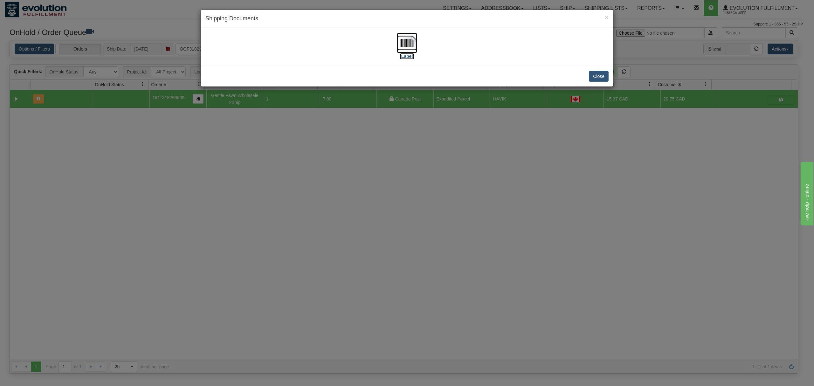
click at [403, 42] on img at bounding box center [407, 43] width 20 height 20
drag, startPoint x: 593, startPoint y: 80, endPoint x: 595, endPoint y: 78, distance: 3.6
click at [594, 79] on button "Close" at bounding box center [599, 76] width 20 height 11
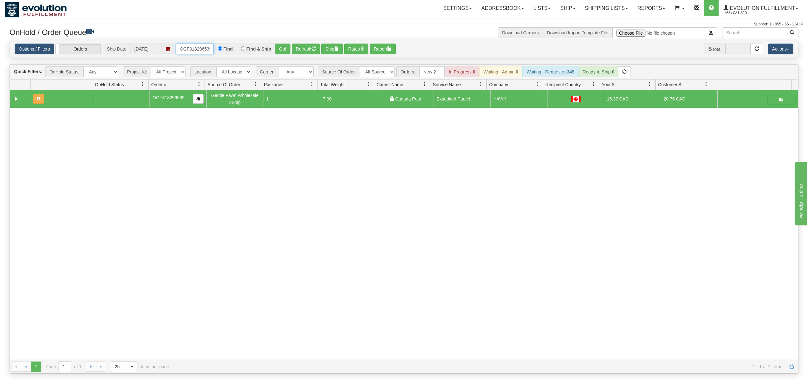
click at [198, 47] on input "OGF318296539" at bounding box center [194, 49] width 38 height 11
type input "OGF318295213"
click at [281, 49] on button "Go!" at bounding box center [283, 49] width 16 height 11
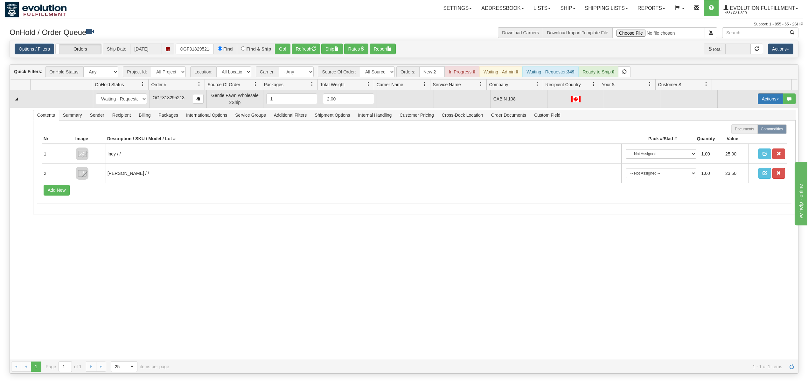
click at [757, 97] on button "Actions" at bounding box center [769, 98] width 25 height 11
click at [742, 128] on span "Rate All Services" at bounding box center [757, 127] width 38 height 5
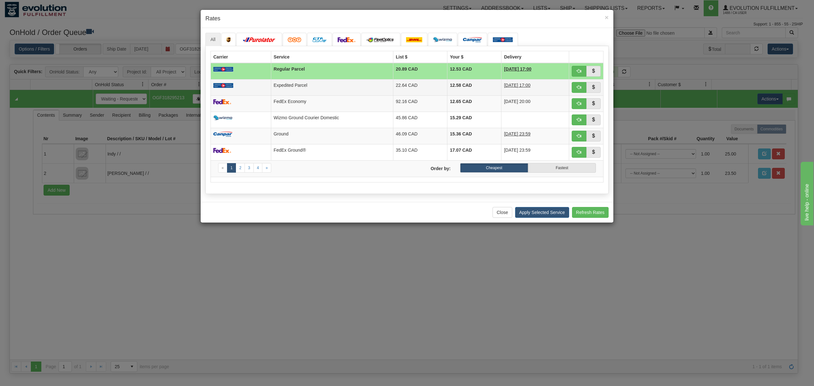
click at [352, 89] on td "Expedited Parcel" at bounding box center [332, 87] width 122 height 16
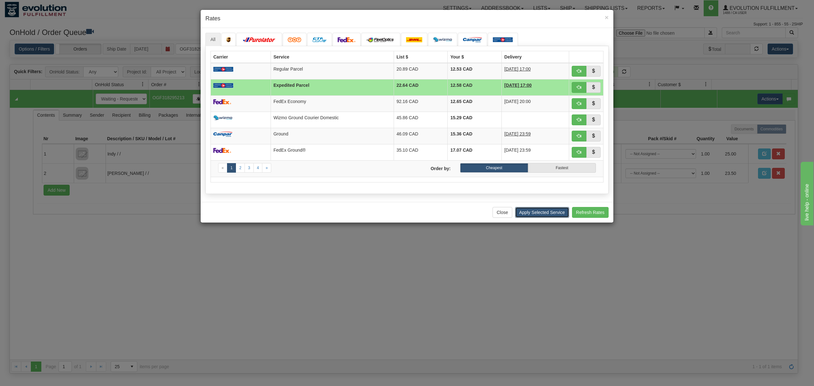
click at [548, 211] on button "Apply Selected Service" at bounding box center [542, 212] width 54 height 11
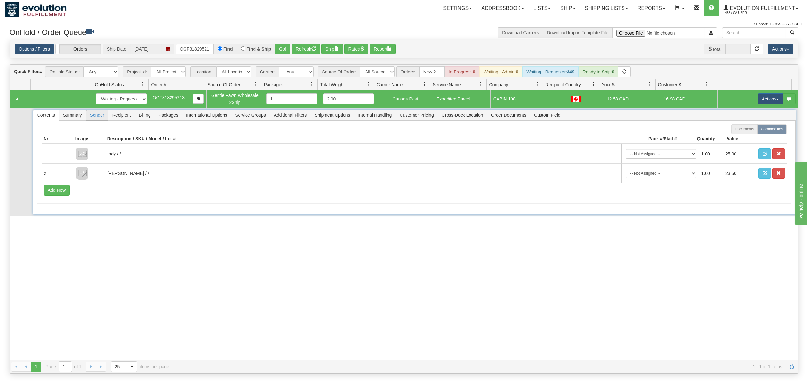
drag, startPoint x: 105, startPoint y: 116, endPoint x: 107, endPoint y: 121, distance: 5.4
click at [107, 120] on span "Sender" at bounding box center [97, 115] width 22 height 10
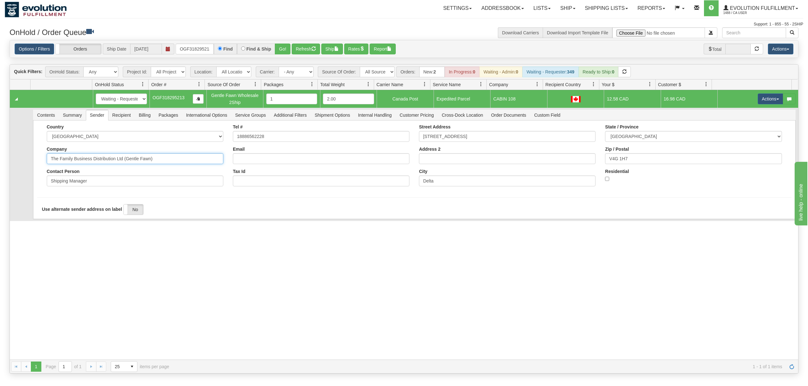
drag, startPoint x: 161, startPoint y: 160, endPoint x: 93, endPoint y: 179, distance: 70.4
click at [93, 179] on div "Country [GEOGRAPHIC_DATA] [GEOGRAPHIC_DATA] [GEOGRAPHIC_DATA] [GEOGRAPHIC_DATA]…" at bounding box center [135, 157] width 186 height 67
type input "The Family Business"
click at [68, 225] on div "31501470 EVOLUTION V3 90779917 0 New In Progress Waiting - Admin Waiting - Requ…" at bounding box center [404, 225] width 788 height 270
click at [47, 220] on button "Save" at bounding box center [46, 220] width 18 height 11
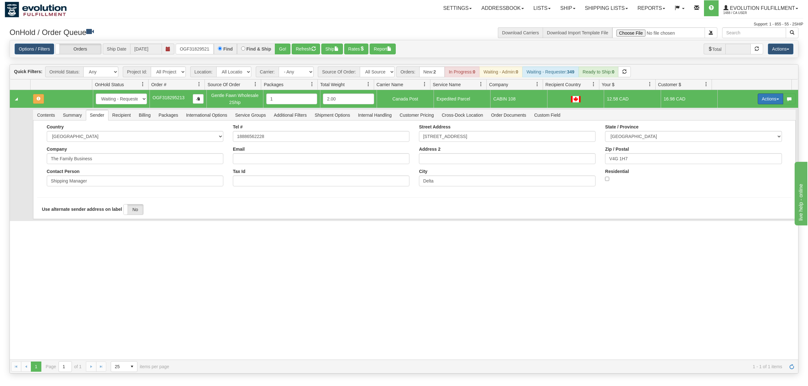
click at [757, 103] on button "Actions" at bounding box center [769, 98] width 25 height 11
click at [741, 138] on span "Ship" at bounding box center [744, 135] width 13 height 5
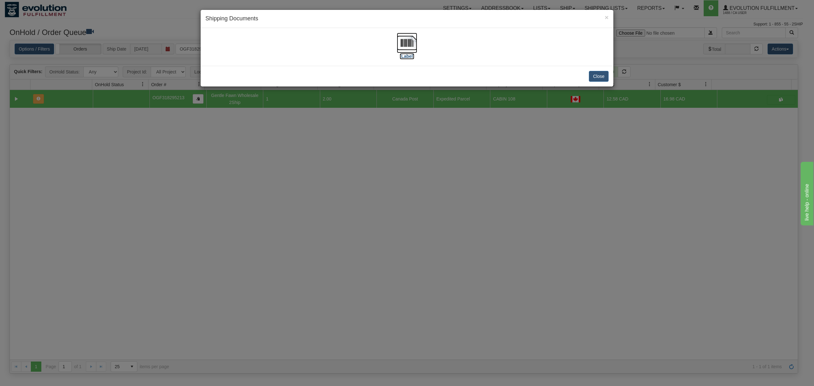
click at [400, 41] on img at bounding box center [407, 43] width 20 height 20
click at [606, 79] on button "Close" at bounding box center [599, 76] width 20 height 11
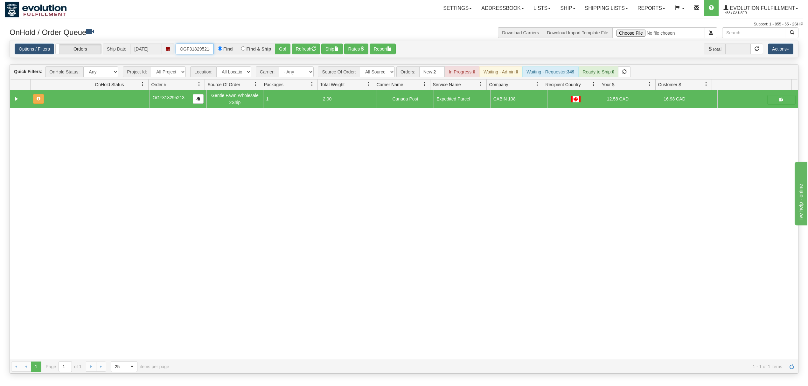
click at [205, 50] on input "OGF318295213" at bounding box center [194, 49] width 38 height 11
click at [204, 53] on input "OMBK17471869 BO01" at bounding box center [194, 49] width 38 height 11
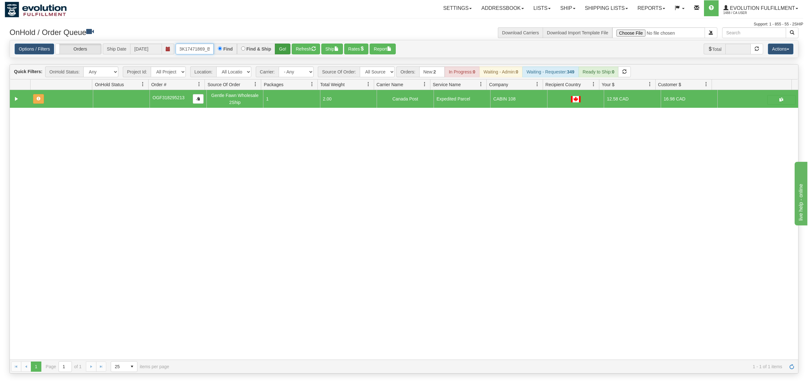
type input "OMBK17471869_BO01"
click at [286, 45] on button "Go!" at bounding box center [283, 49] width 16 height 11
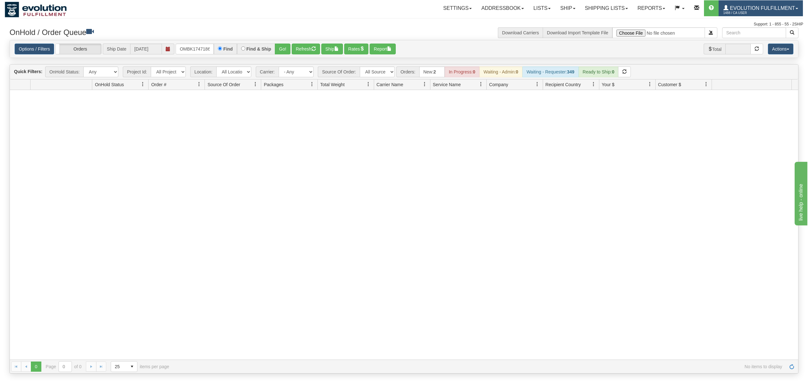
click at [746, 7] on span "Evolution Fulfillment" at bounding box center [761, 7] width 66 height 5
click at [752, 128] on div at bounding box center [404, 225] width 788 height 270
click at [182, 48] on input "OMBK17471869_BO01" at bounding box center [194, 49] width 38 height 11
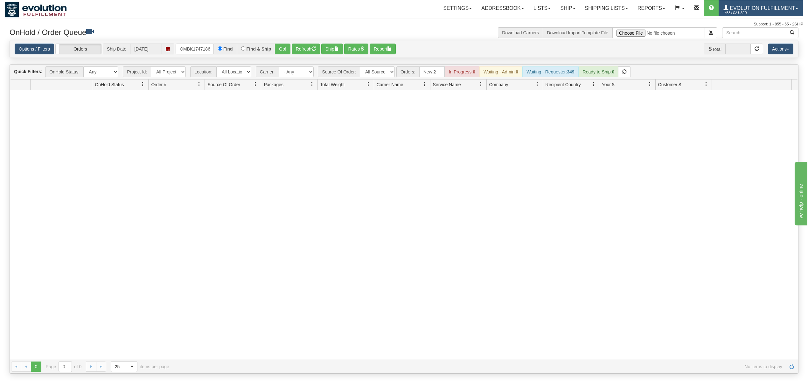
click at [744, 8] on span "Evolution Fulfillment" at bounding box center [761, 7] width 66 height 5
click at [762, 33] on link "MULTI-FACTOR AUTH" at bounding box center [770, 30] width 64 height 8
click at [737, 11] on span "1488 / CA User" at bounding box center [747, 13] width 48 height 6
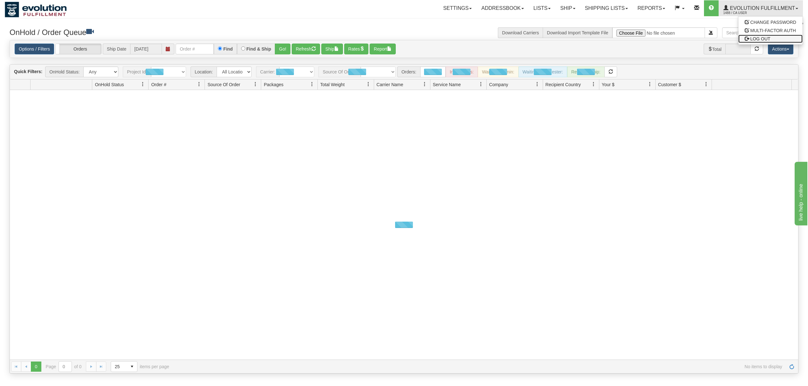
click at [747, 41] on link "LOG OUT" at bounding box center [770, 39] width 64 height 8
